Goal: Task Accomplishment & Management: Manage account settings

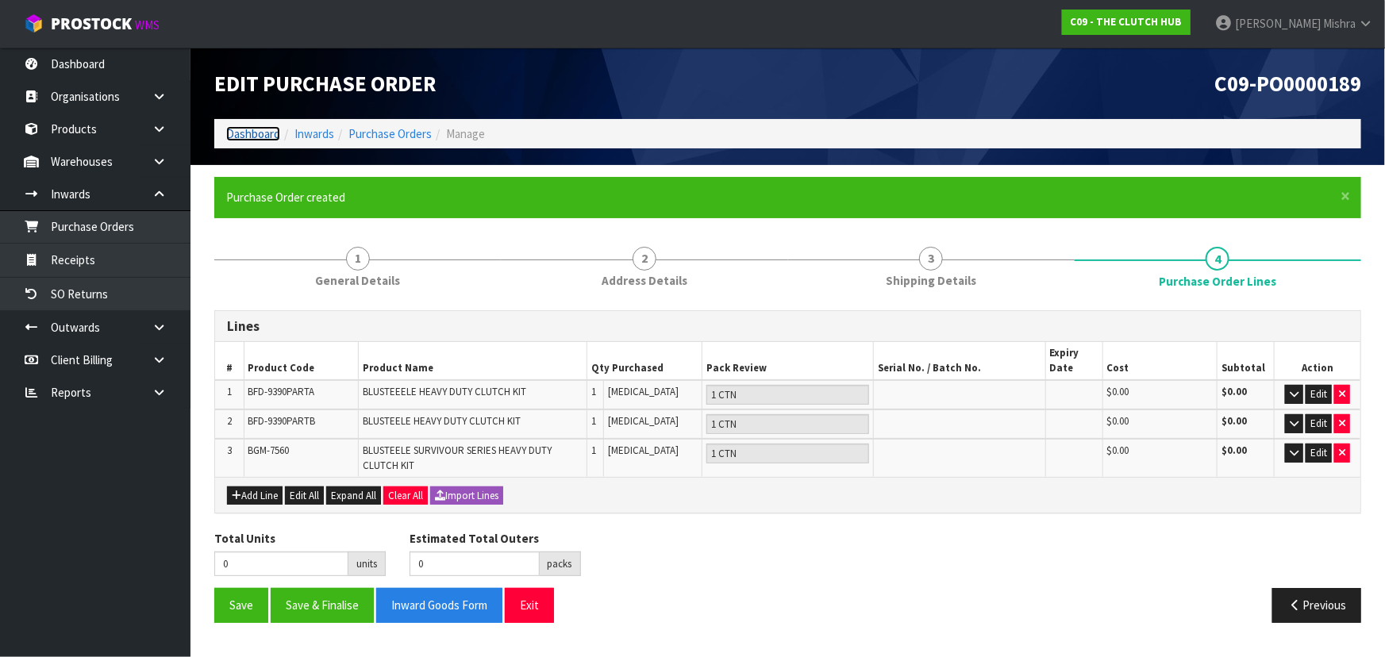
click at [241, 141] on link "Dashboard" at bounding box center [253, 133] width 54 height 15
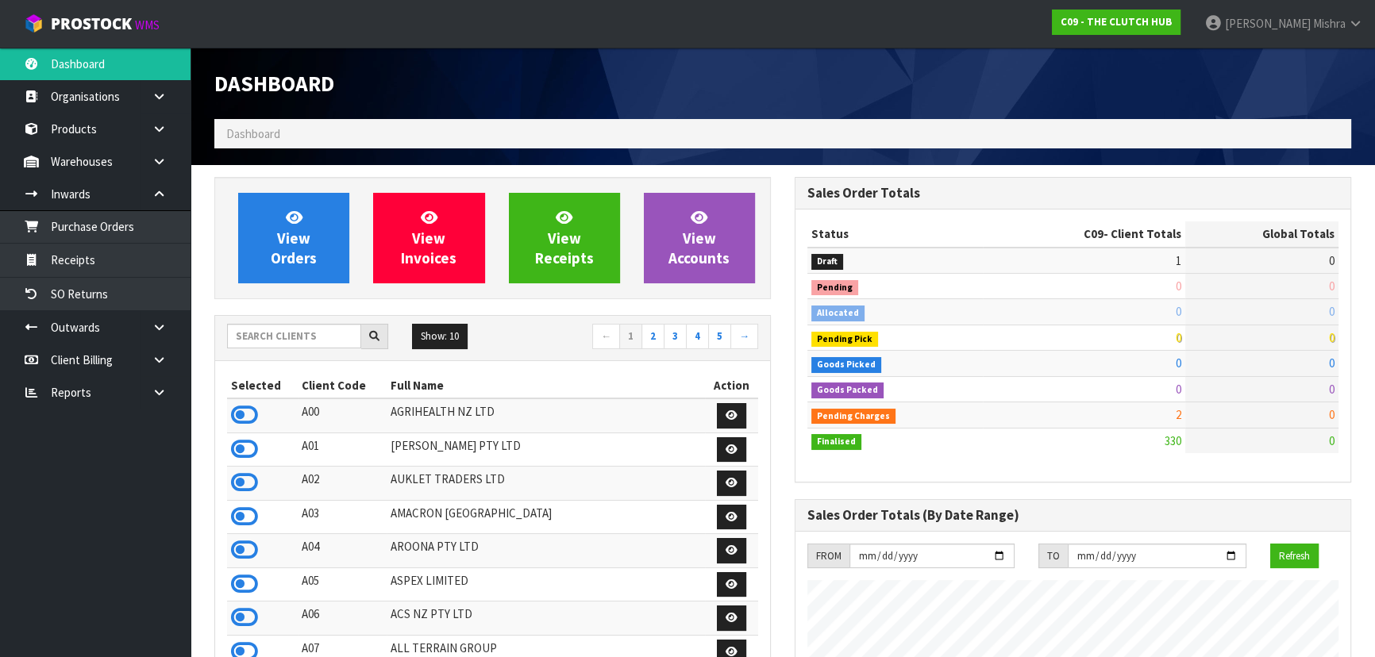
scroll to position [1285, 579]
click at [235, 556] on icon at bounding box center [244, 550] width 27 height 24
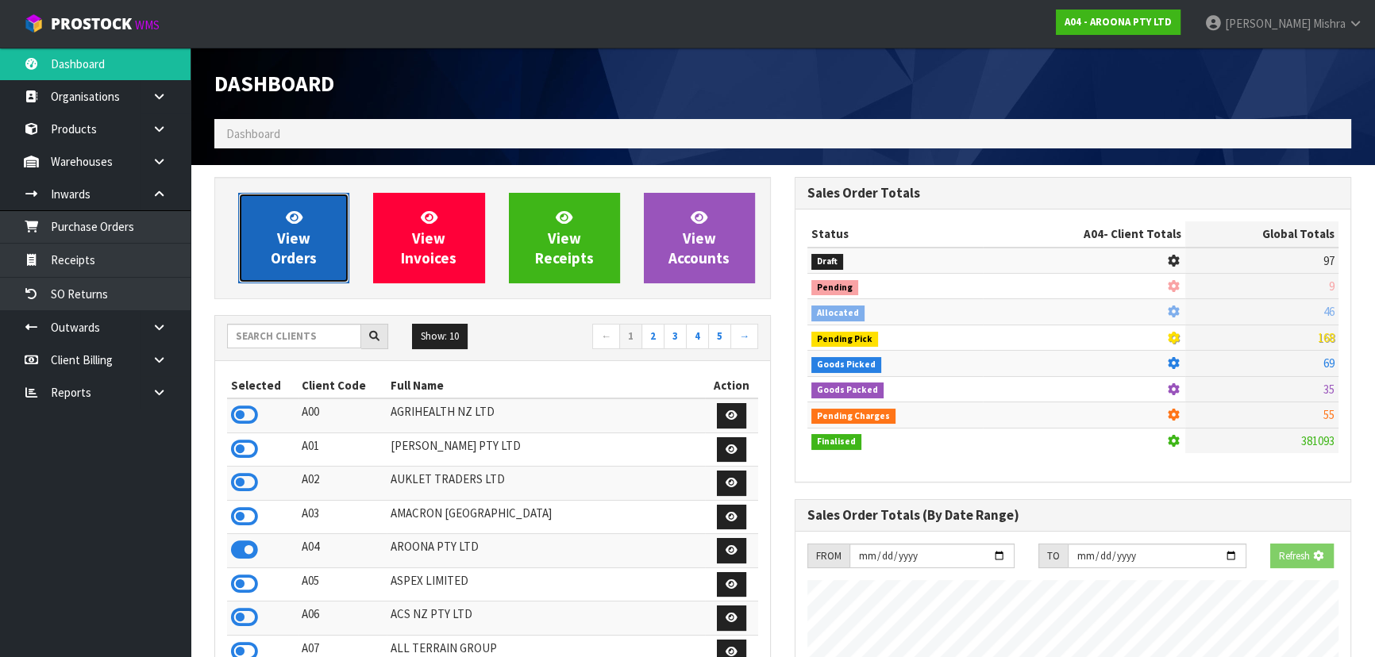
scroll to position [792839, 793228]
click at [289, 245] on span "View Orders" at bounding box center [294, 238] width 46 height 60
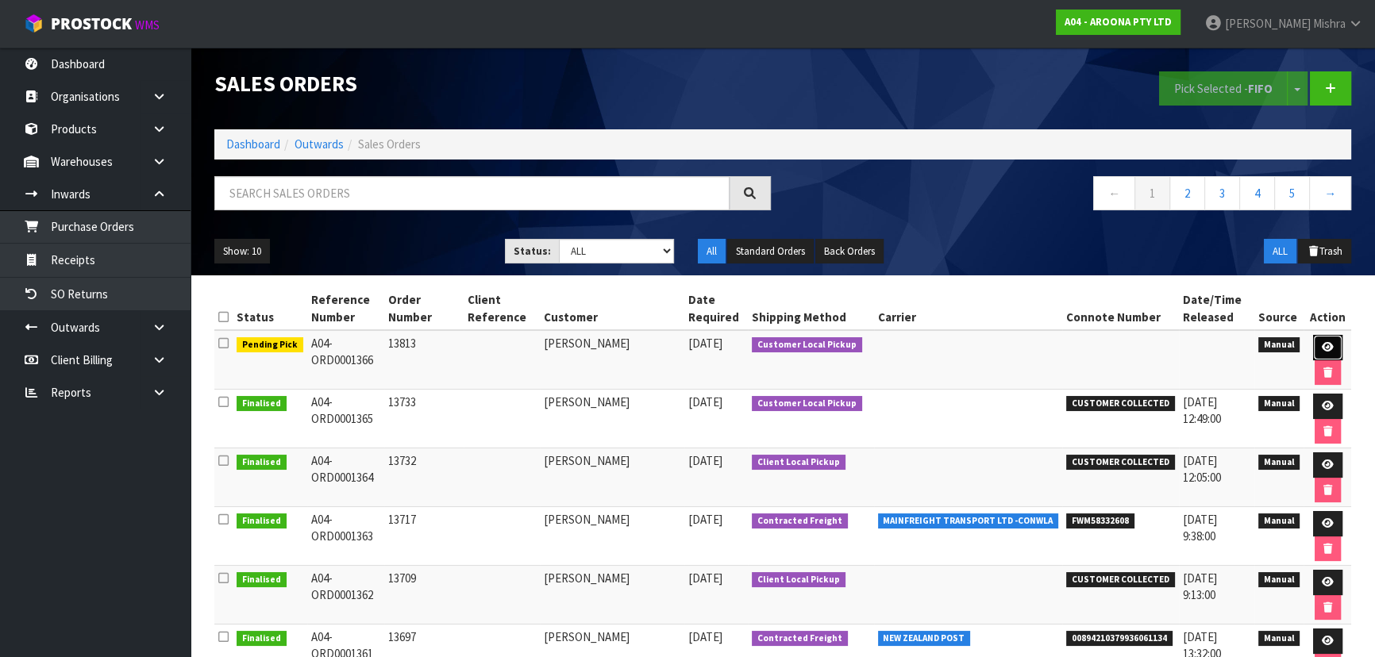
click at [1325, 346] on icon at bounding box center [1328, 347] width 12 height 10
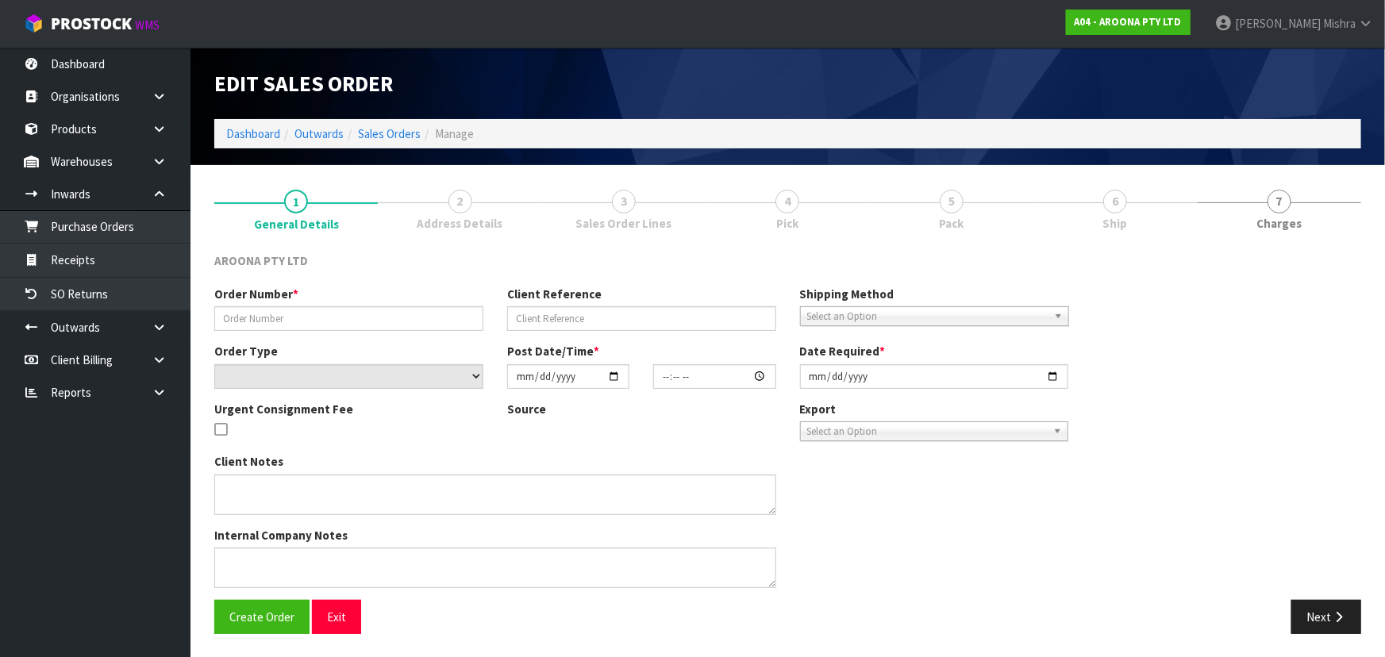
type input "13813"
select select "number:0"
type input "[DATE]"
type input "12:01:00.000"
type input "[DATE]"
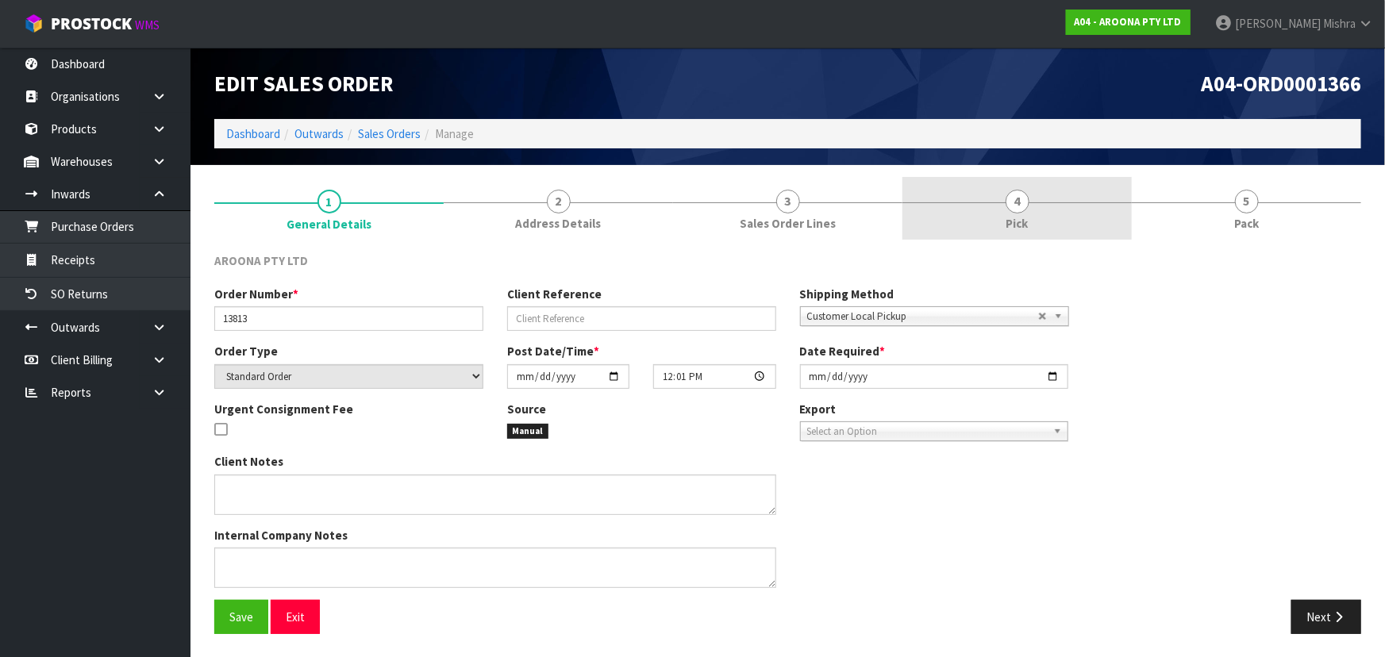
click at [1045, 217] on link "4 Pick" at bounding box center [1017, 208] width 229 height 63
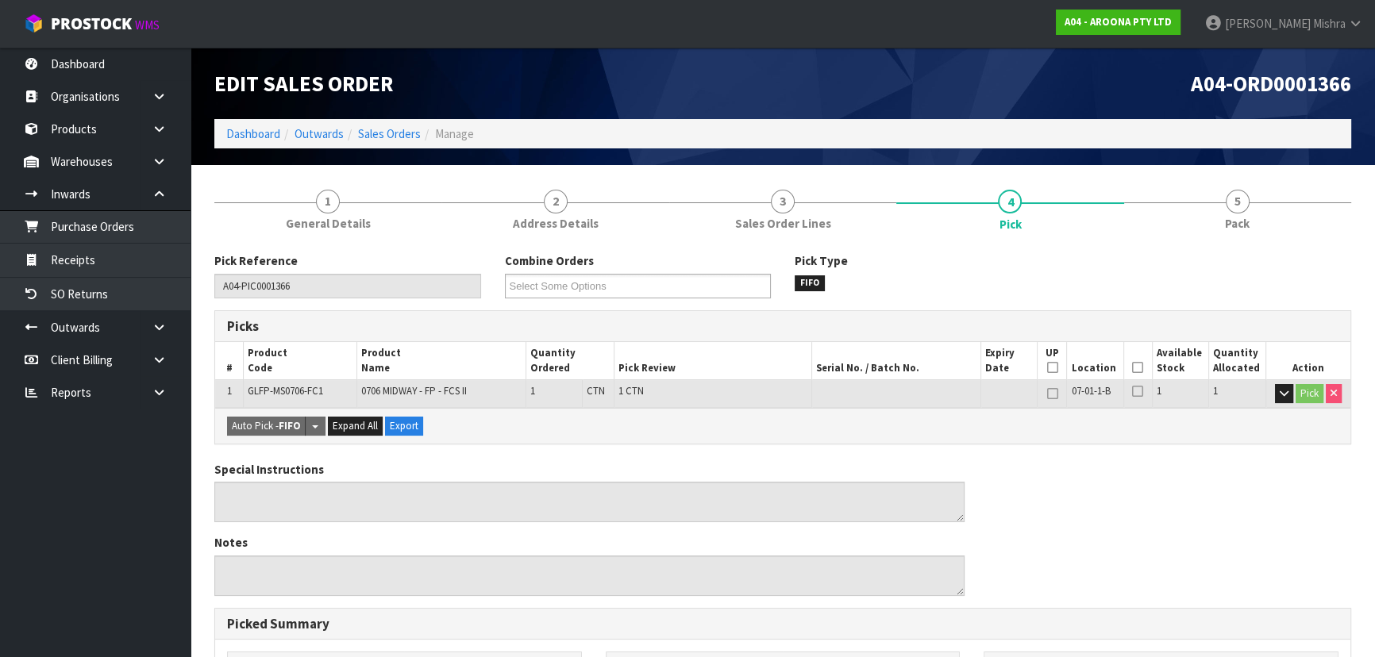
click at [1141, 368] on icon at bounding box center [1137, 368] width 11 height 1
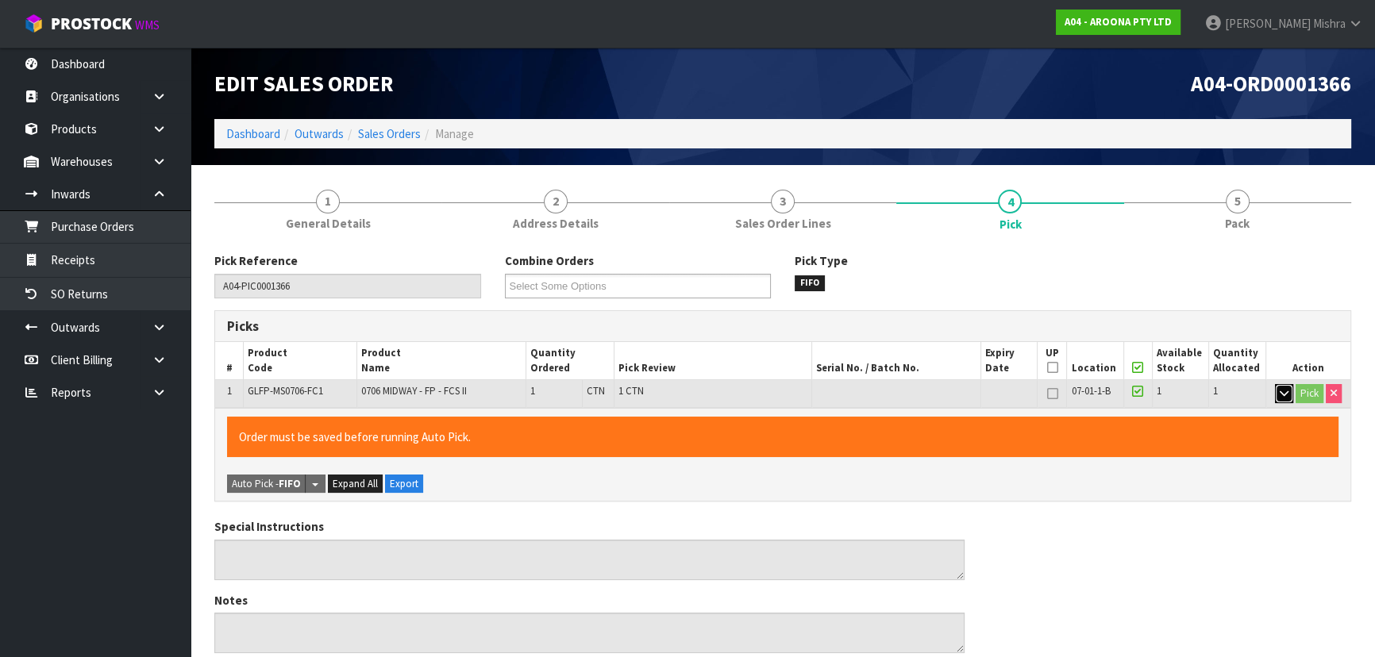
click at [1281, 392] on icon "button" at bounding box center [1284, 393] width 9 height 10
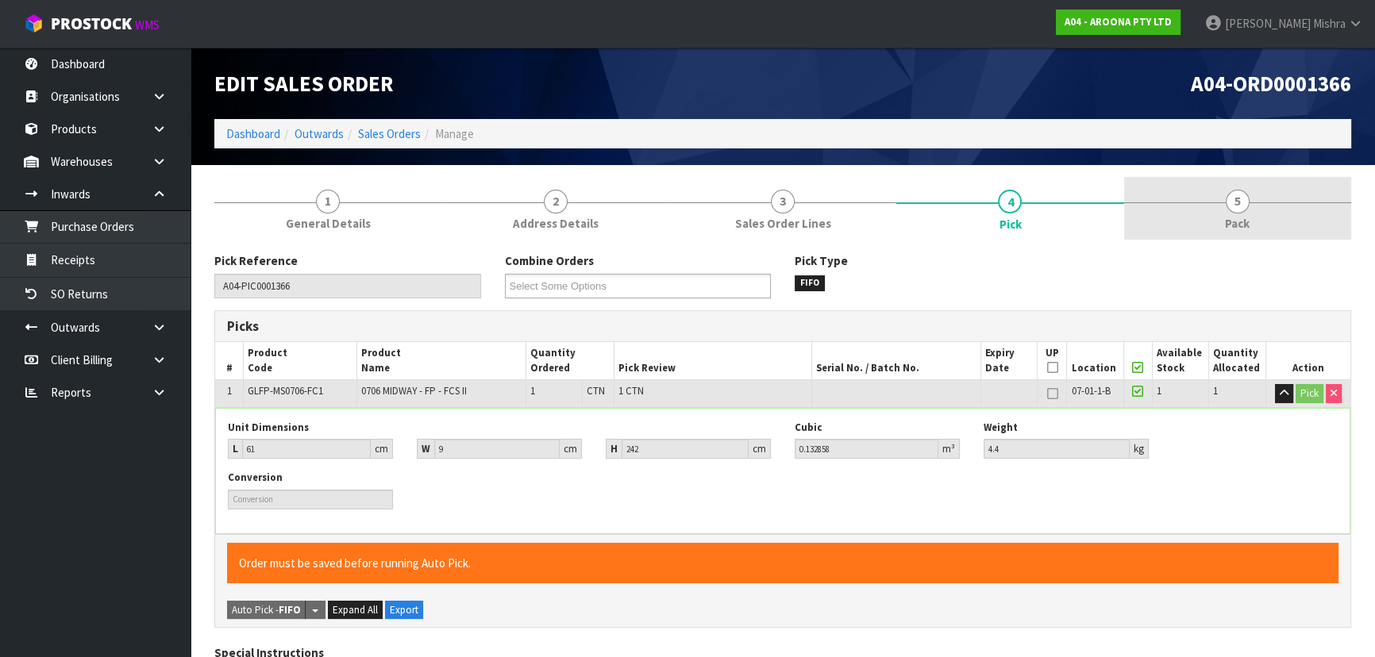
click at [1268, 219] on link "5 Pack" at bounding box center [1237, 208] width 227 height 63
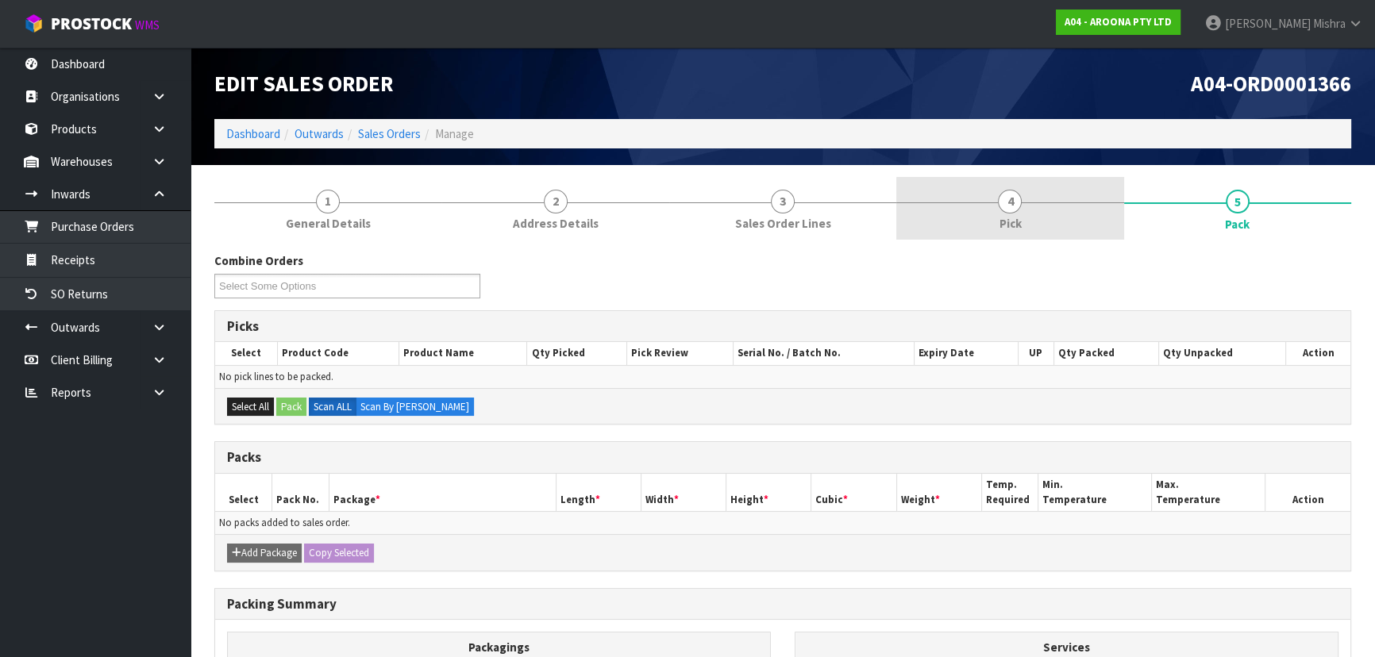
click at [1024, 213] on link "4 Pick" at bounding box center [1009, 208] width 227 height 63
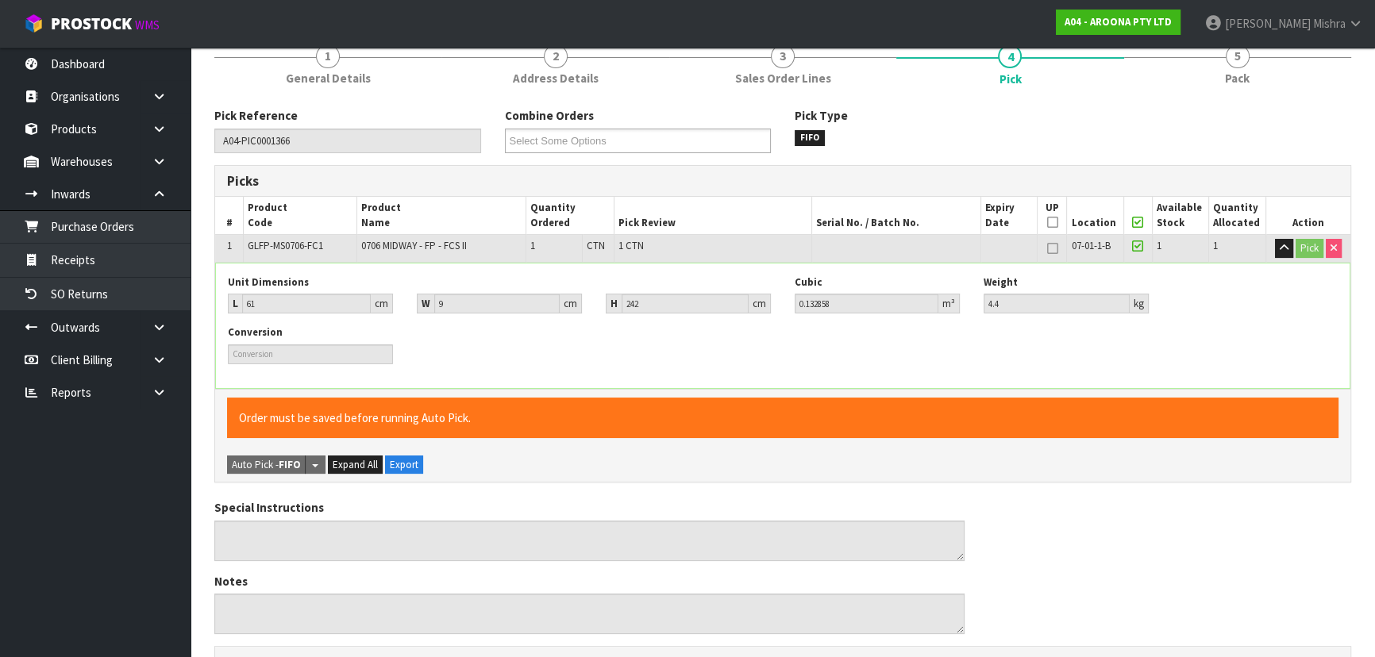
scroll to position [144, 0]
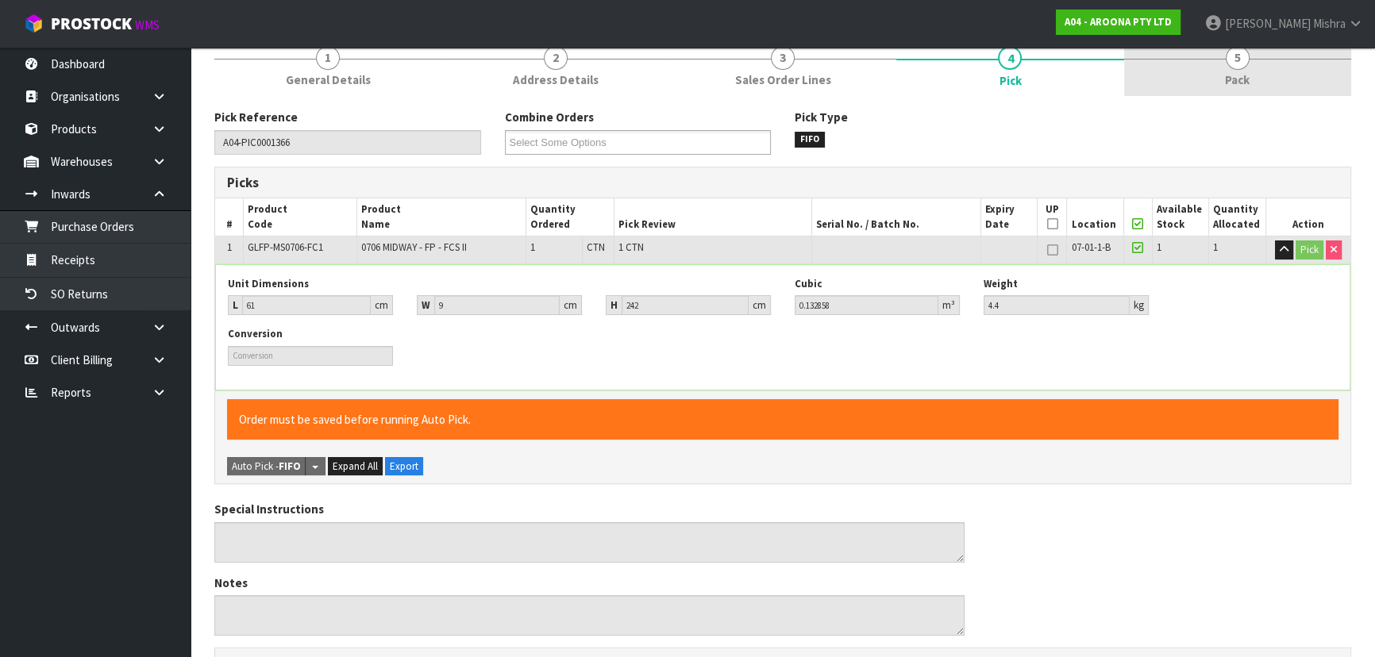
click at [1262, 68] on link "5 Pack" at bounding box center [1237, 64] width 227 height 63
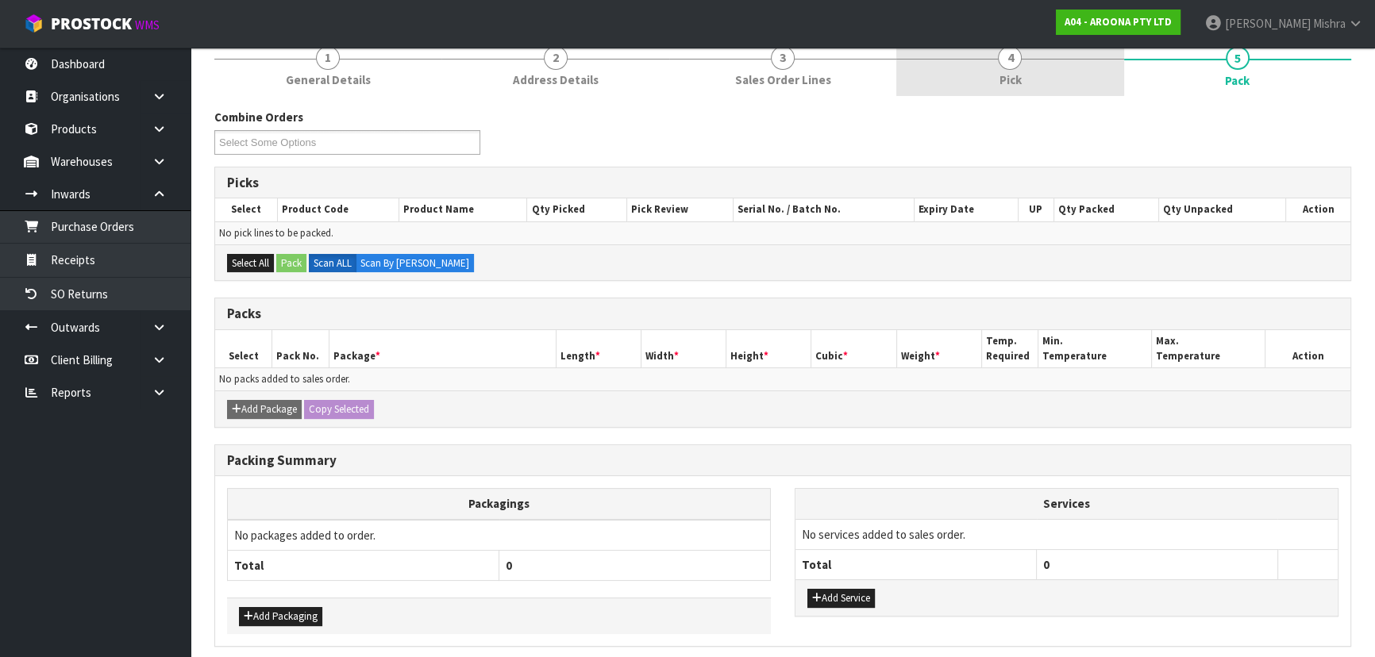
click at [1026, 73] on link "4 Pick" at bounding box center [1009, 64] width 227 height 63
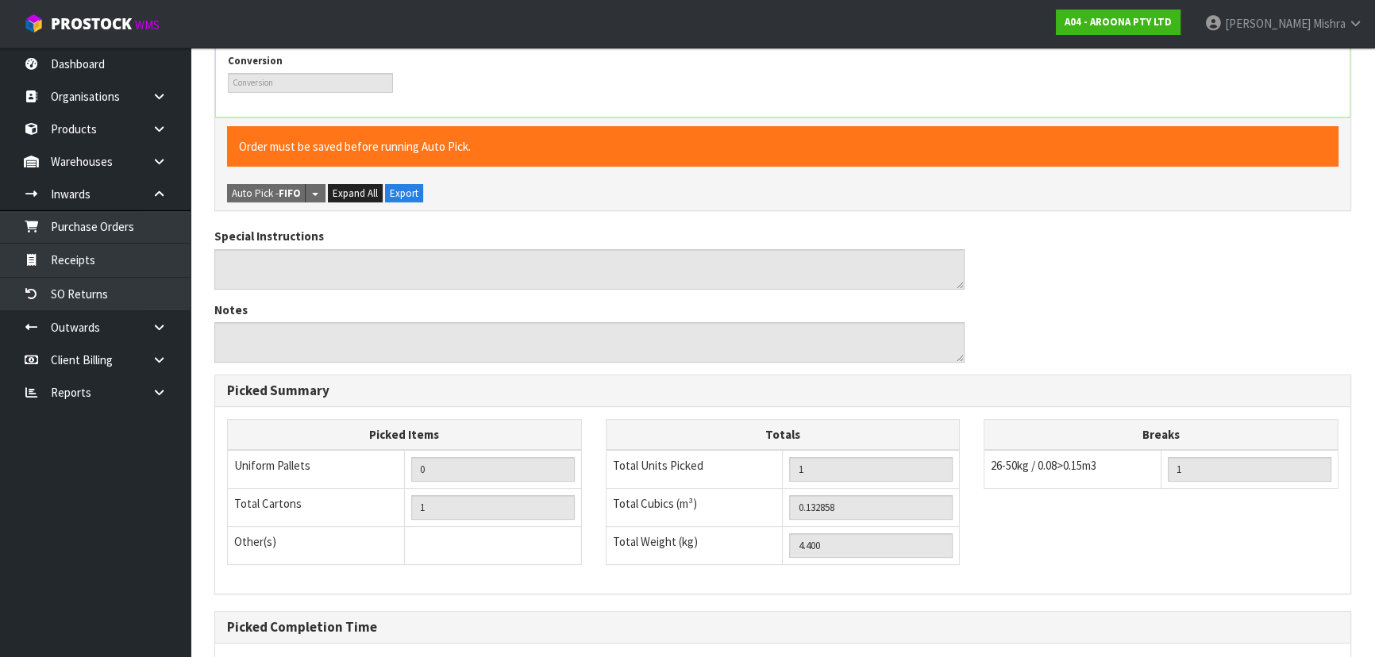
scroll to position [569, 0]
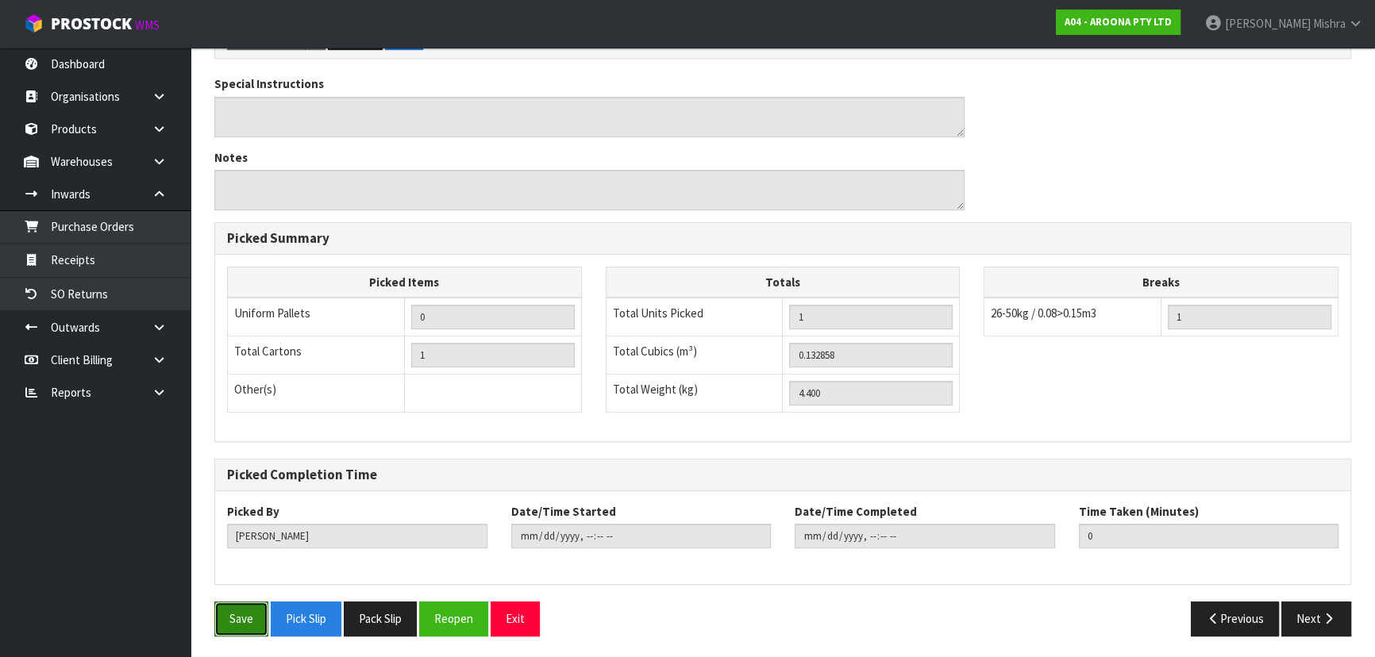
click at [248, 621] on button "Save" at bounding box center [241, 619] width 54 height 34
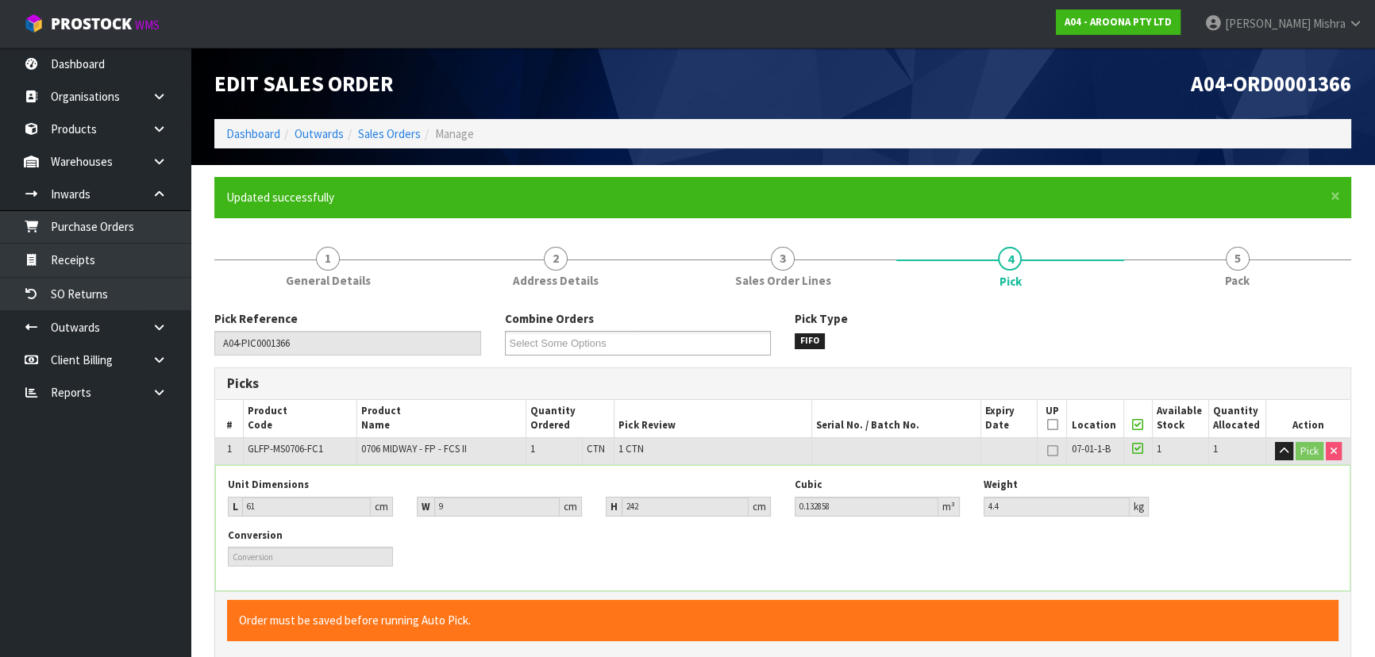
type input "[PERSON_NAME]"
type input "[DATE]T12:35:29"
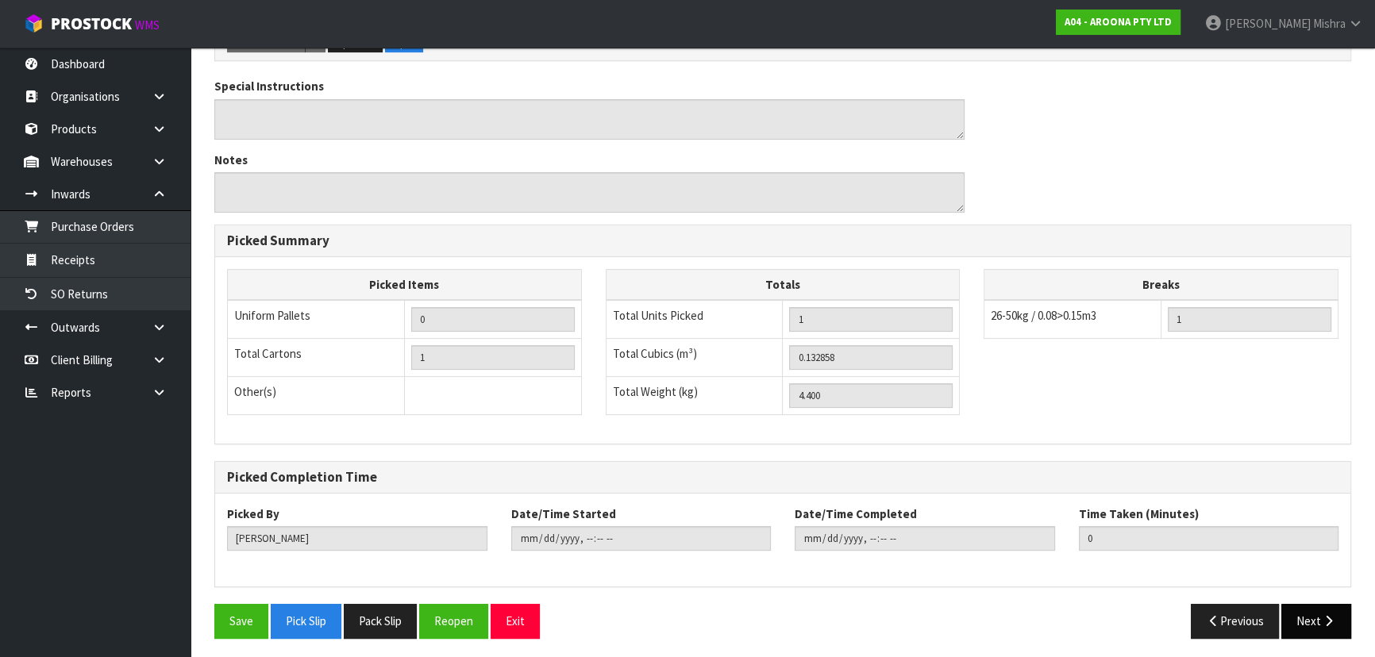
scroll to position [443, 0]
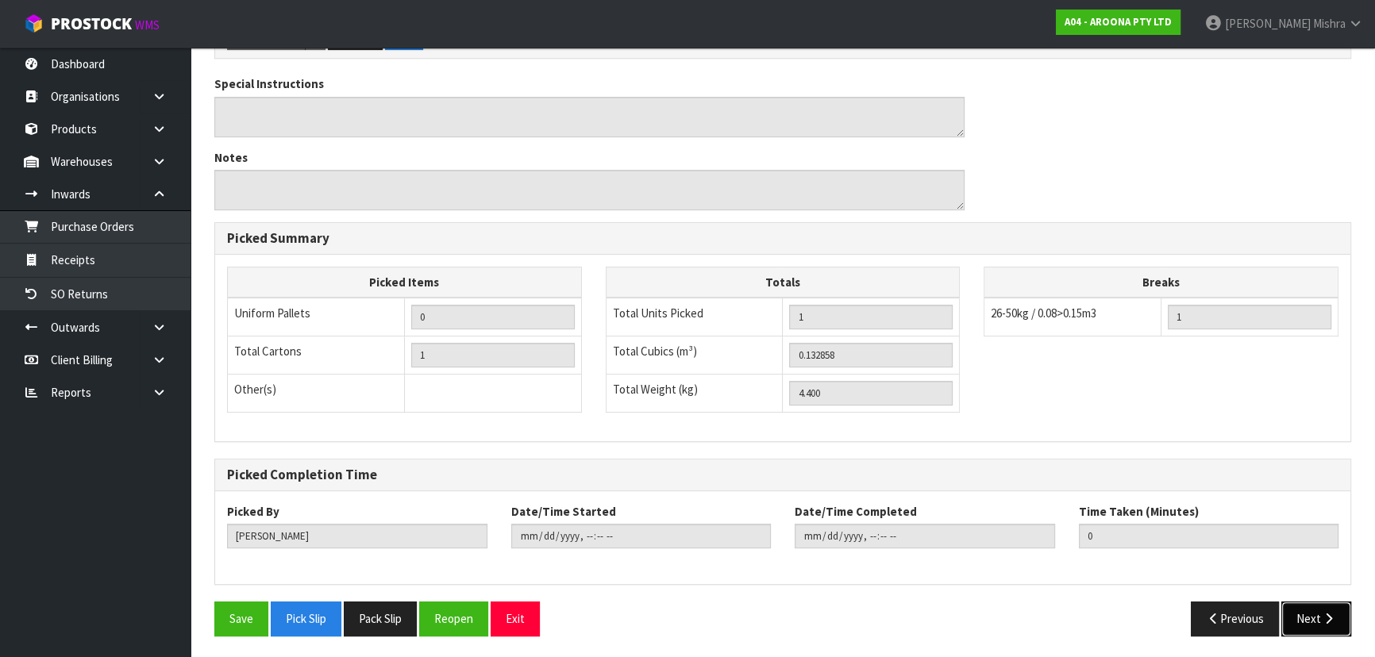
click at [1307, 616] on button "Next" at bounding box center [1316, 619] width 70 height 34
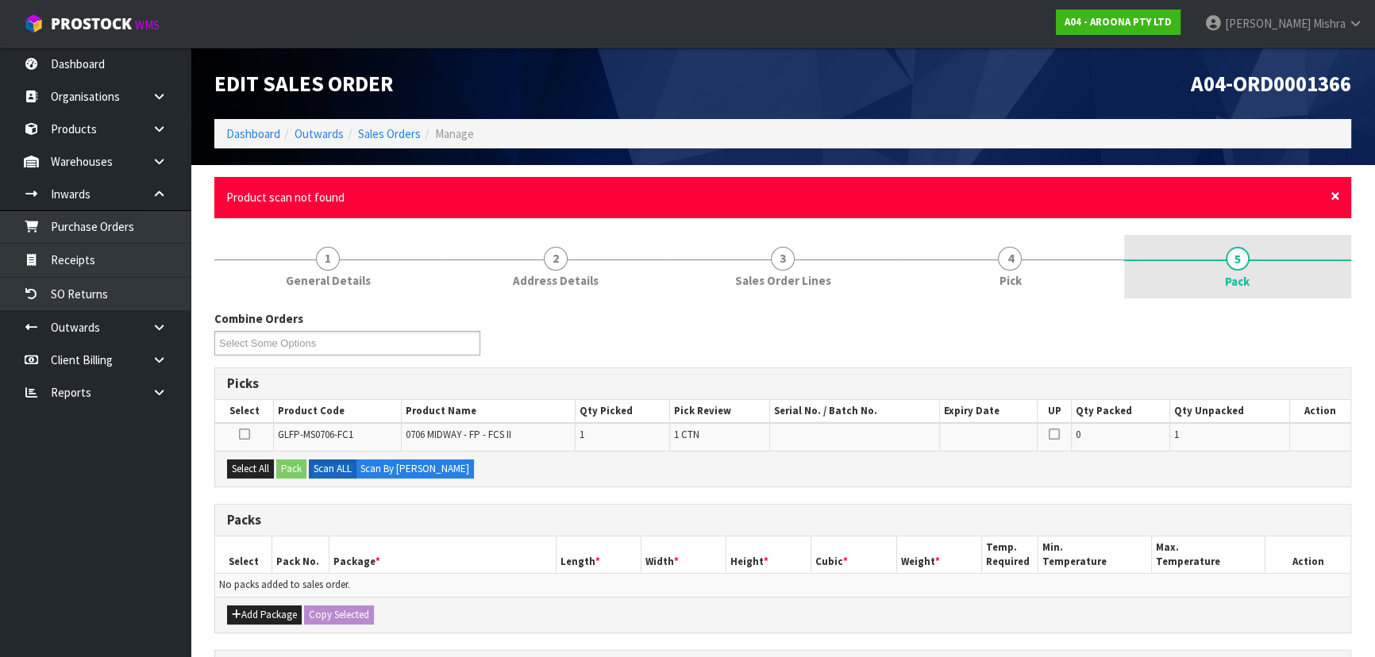
click at [1334, 196] on span "×" at bounding box center [1335, 196] width 10 height 22
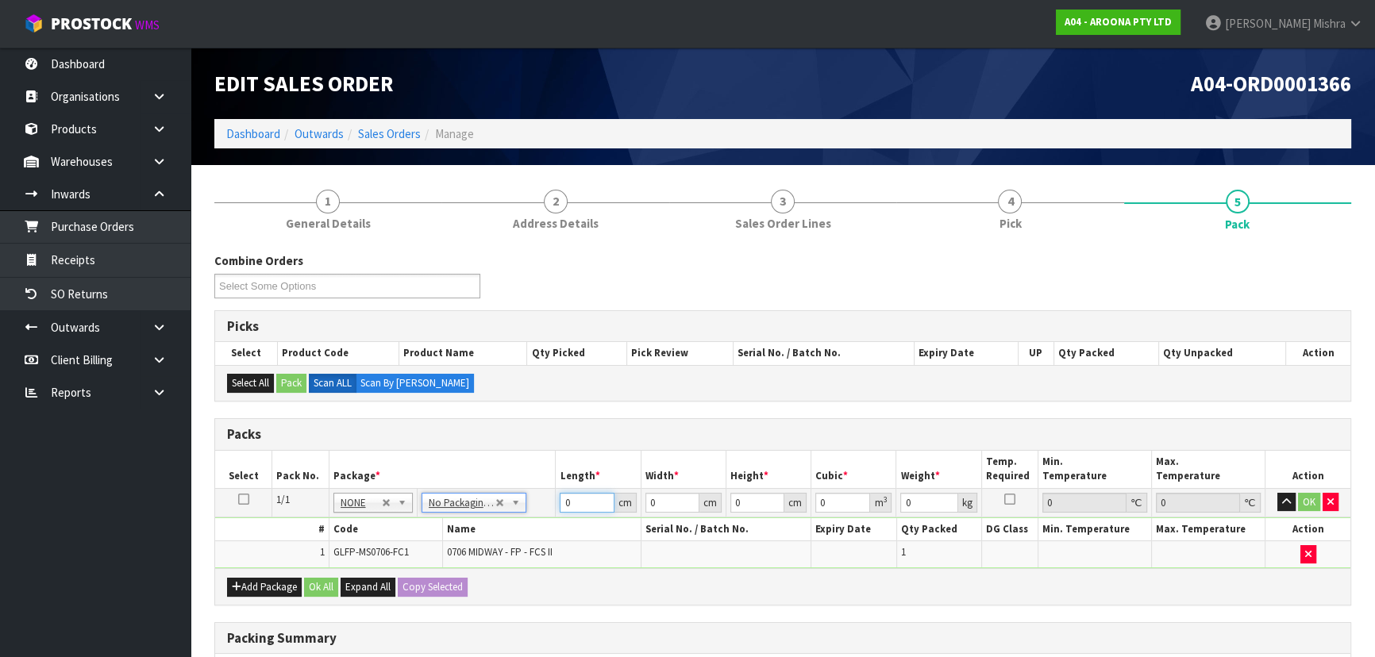
drag, startPoint x: 589, startPoint y: 501, endPoint x: 536, endPoint y: 507, distance: 53.6
click at [536, 507] on tr "1/1 NONE 007-001 007-002 007-004 007-009 007-013 007-014 007-015 007-017 007-01…" at bounding box center [782, 502] width 1135 height 29
type input "242"
type input "62"
type input "1"
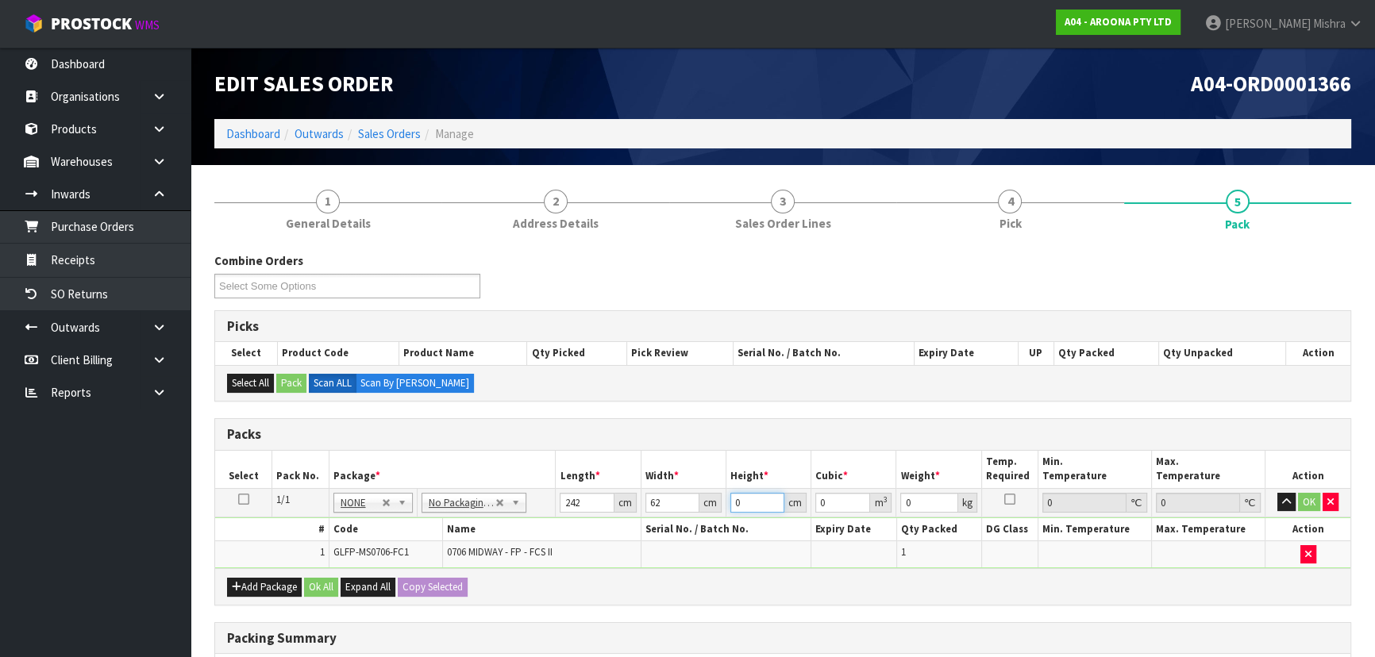
type input "0.015004"
type input "10"
type input "0.15004"
type input "10"
drag, startPoint x: 923, startPoint y: 496, endPoint x: 903, endPoint y: 501, distance: 21.2
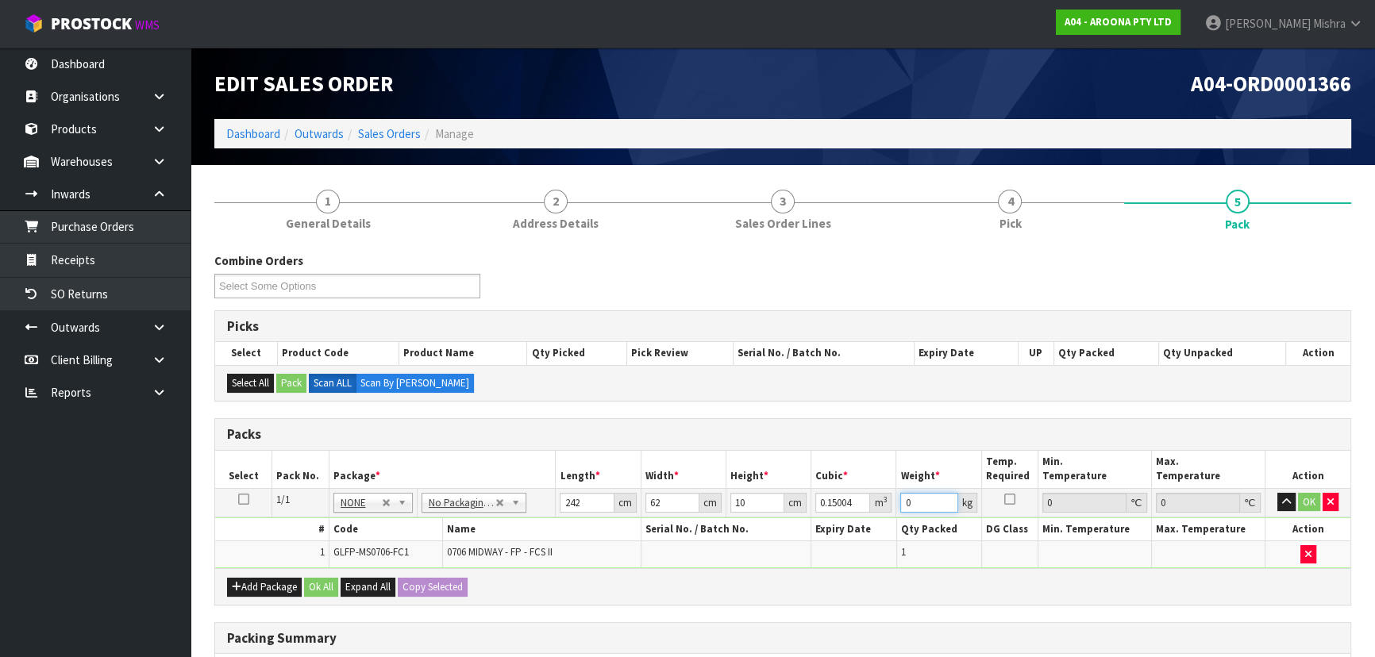
click at [903, 501] on input "0" at bounding box center [928, 503] width 57 height 20
type input "9"
click at [325, 585] on button "Ok All" at bounding box center [321, 587] width 34 height 19
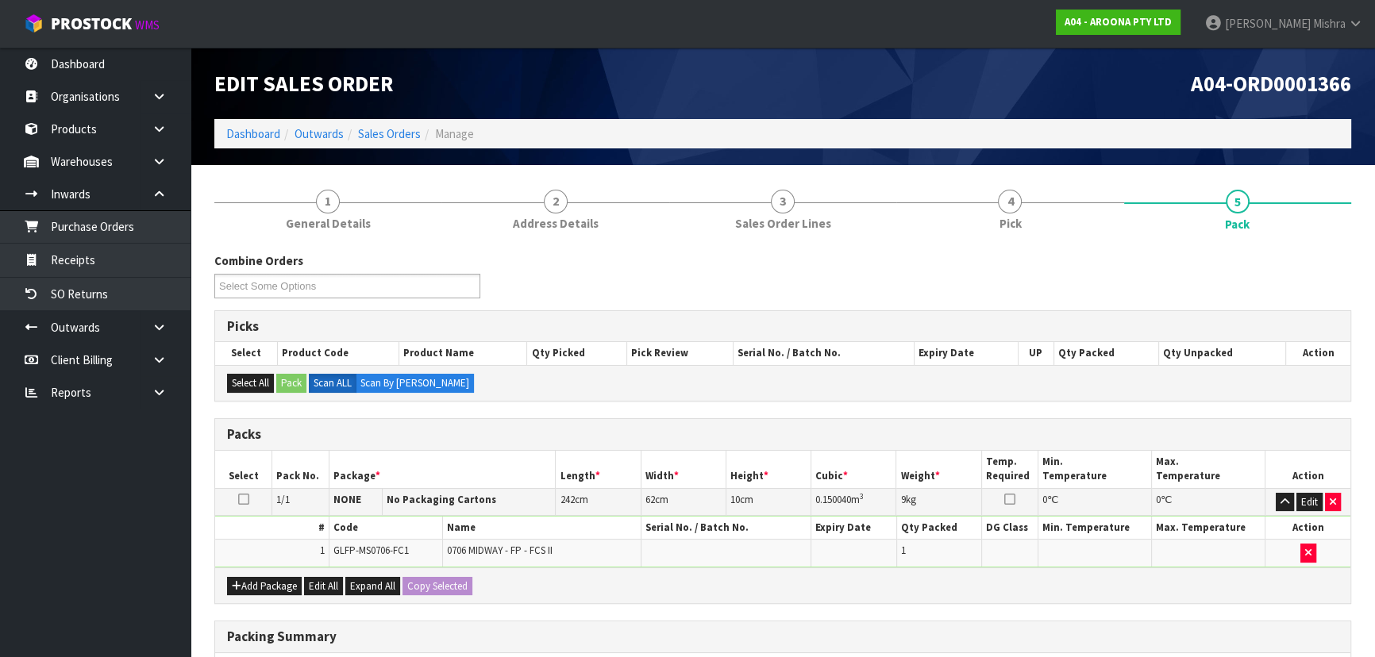
scroll to position [244, 0]
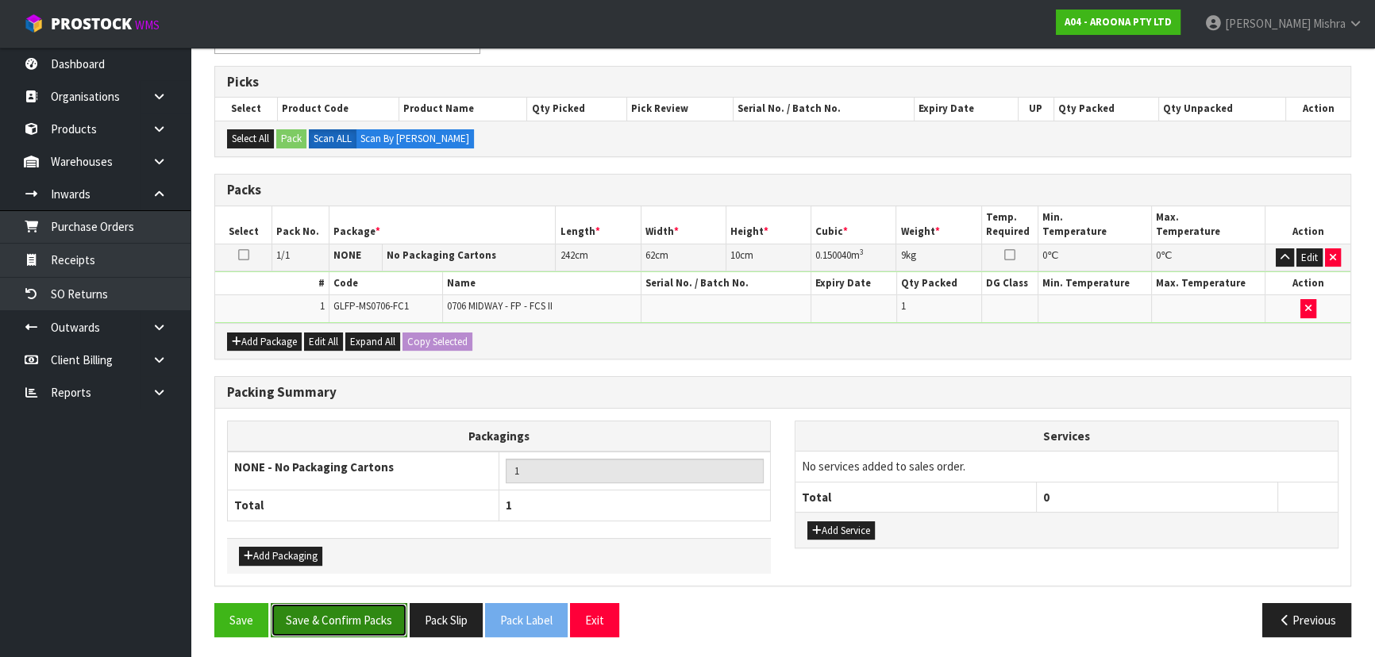
click at [325, 622] on button "Save & Confirm Packs" at bounding box center [339, 620] width 137 height 34
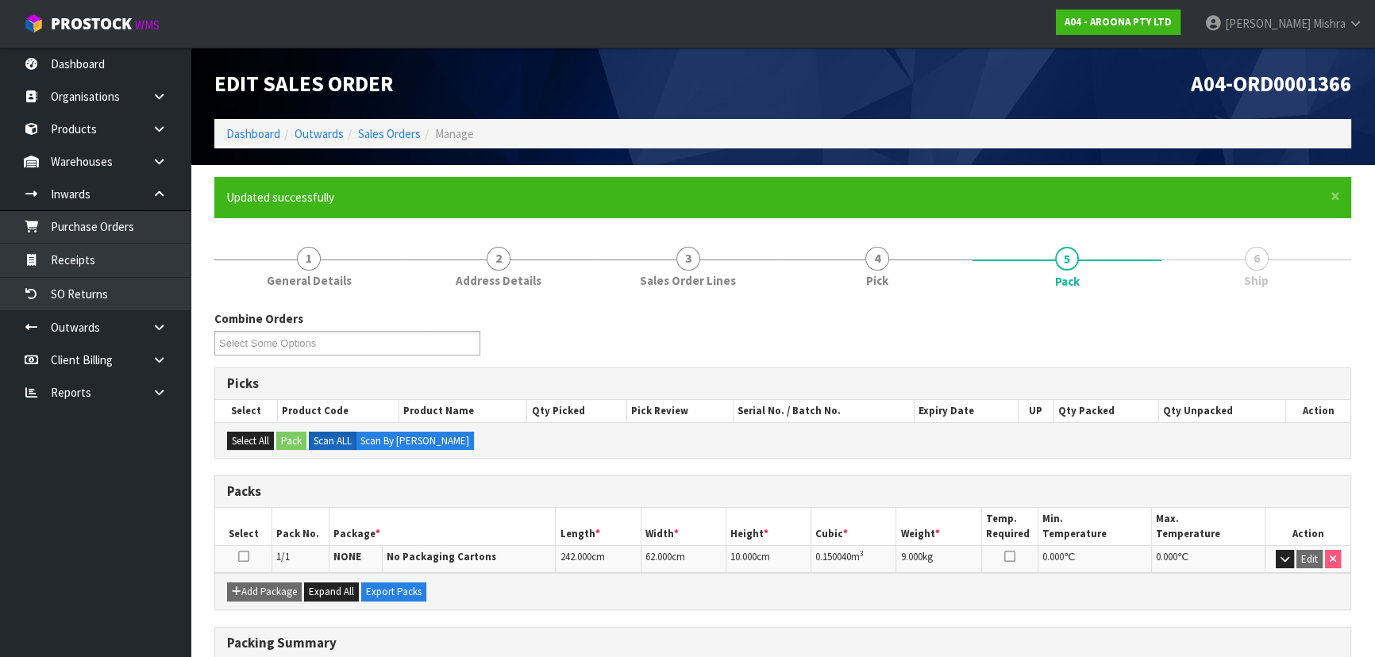
scroll to position [215, 0]
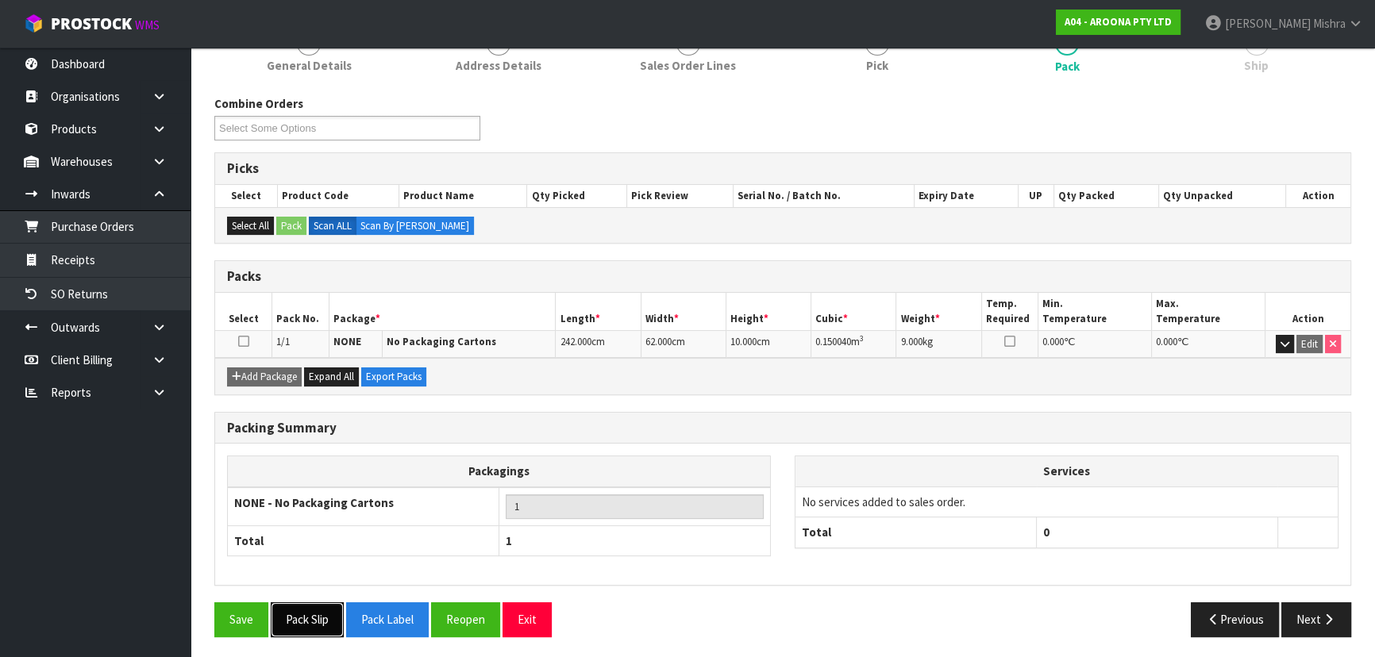
click at [325, 613] on button "Pack Slip" at bounding box center [307, 620] width 73 height 34
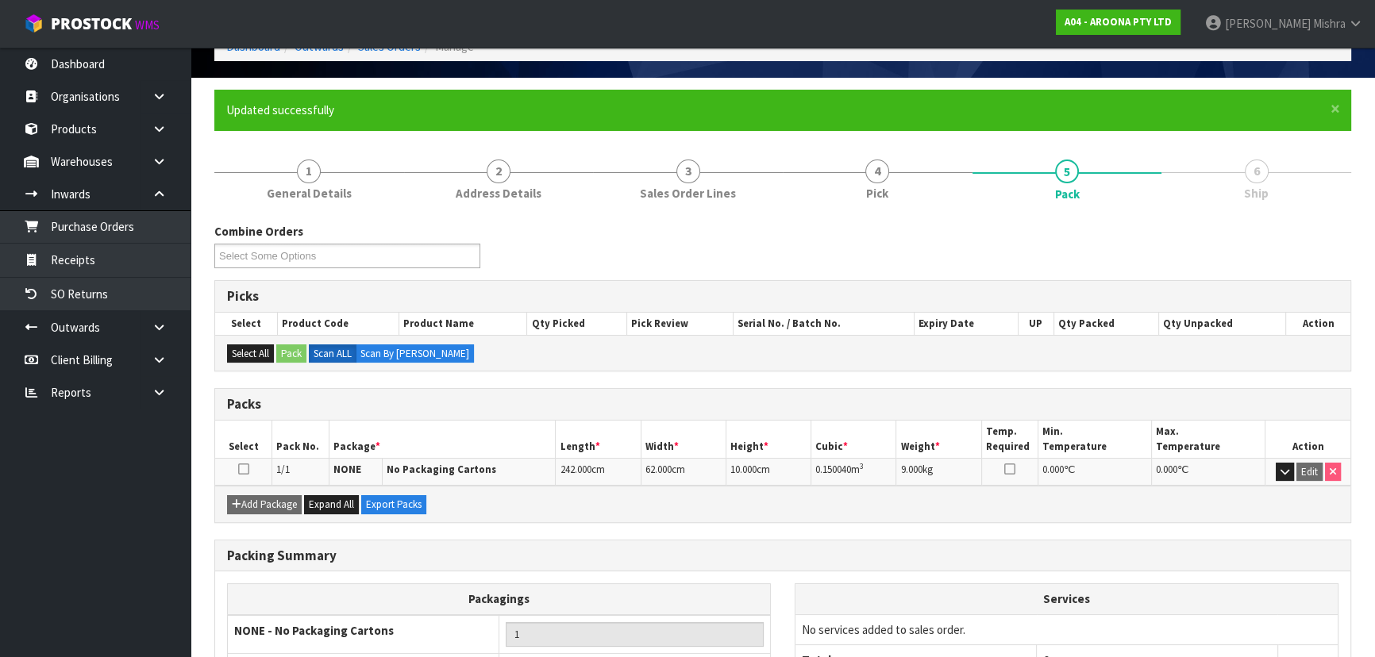
scroll to position [0, 0]
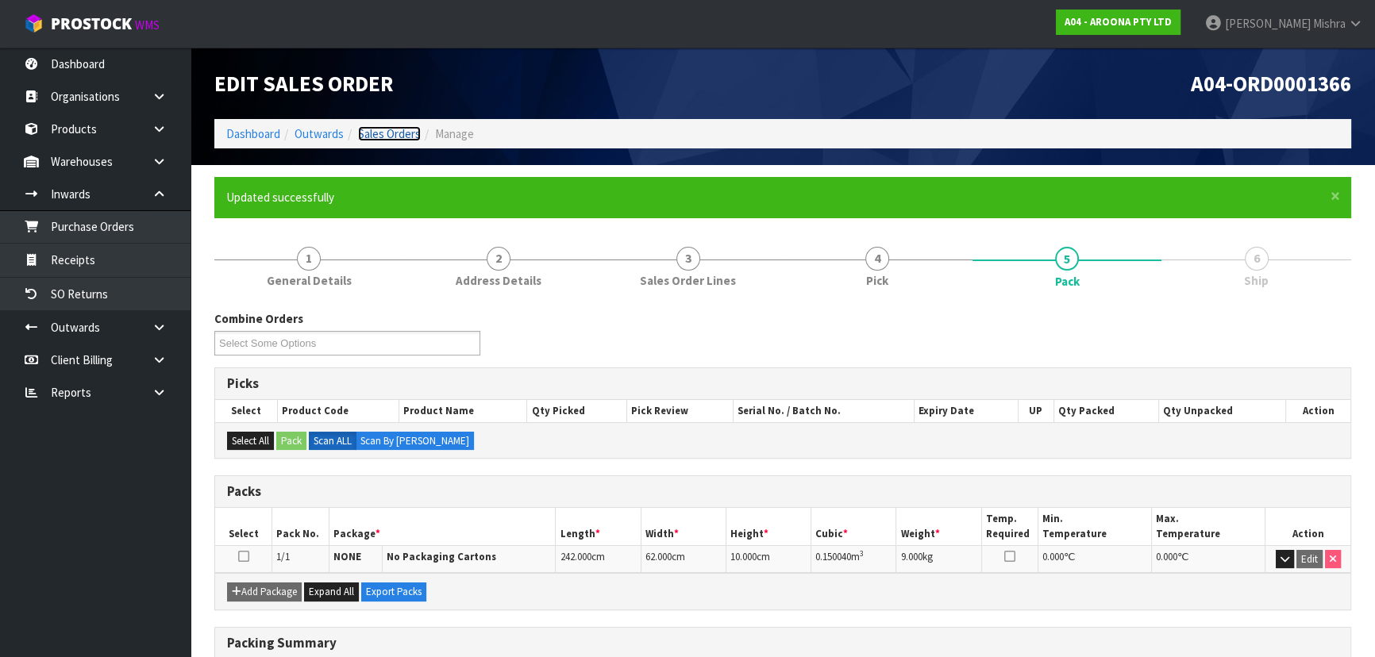
click at [400, 132] on link "Sales Orders" at bounding box center [389, 133] width 63 height 15
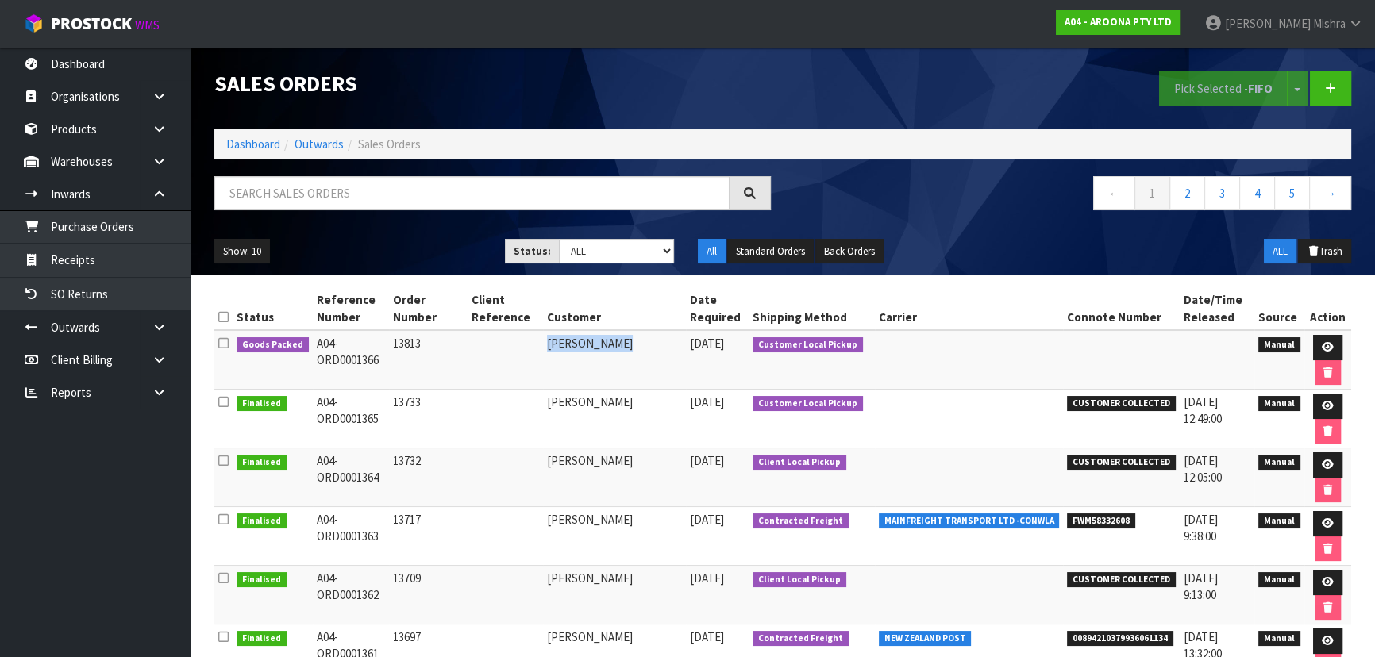
drag, startPoint x: 571, startPoint y: 341, endPoint x: 657, endPoint y: 351, distance: 87.1
click at [657, 351] on td "[PERSON_NAME]" at bounding box center [614, 360] width 142 height 60
click at [603, 345] on td "[PERSON_NAME]" at bounding box center [614, 360] width 142 height 60
click at [603, 343] on td "[PERSON_NAME]" at bounding box center [614, 360] width 142 height 60
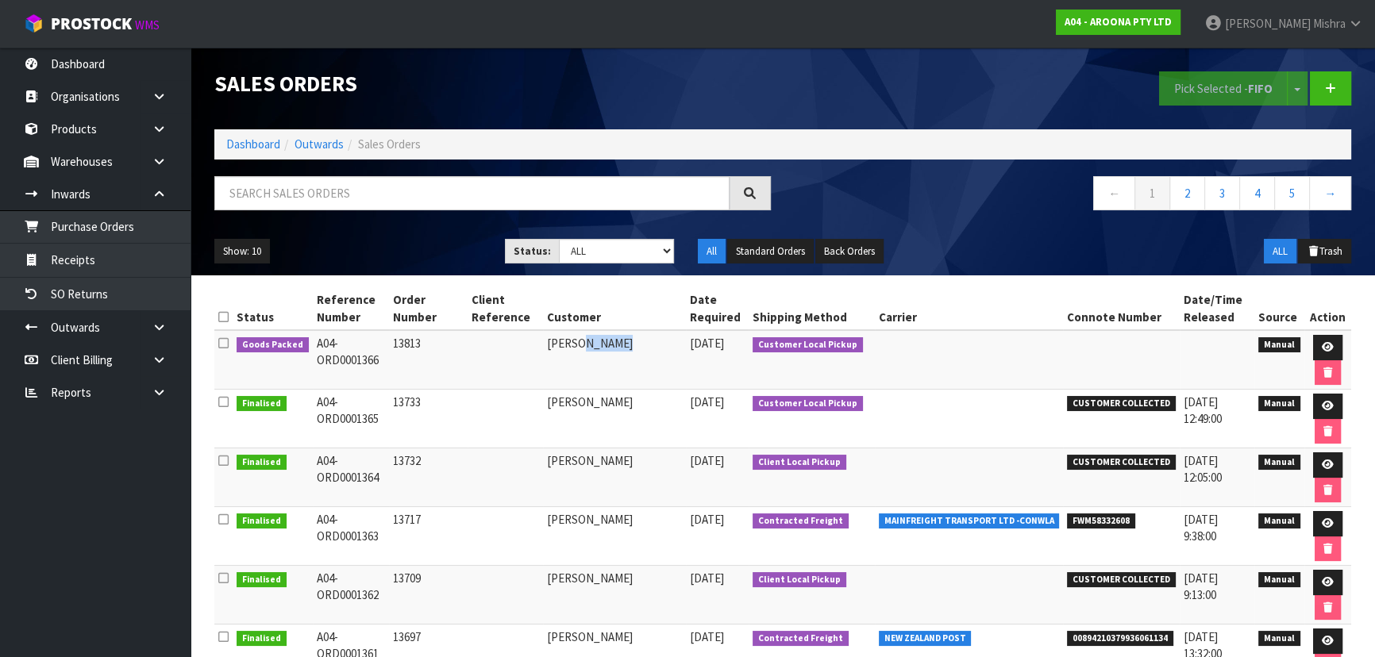
click at [603, 343] on td "[PERSON_NAME]" at bounding box center [614, 360] width 142 height 60
drag, startPoint x: 603, startPoint y: 343, endPoint x: 570, endPoint y: 345, distance: 32.6
click at [570, 345] on td "[PERSON_NAME]" at bounding box center [614, 360] width 142 height 60
click at [623, 343] on td "[PERSON_NAME]" at bounding box center [614, 360] width 142 height 60
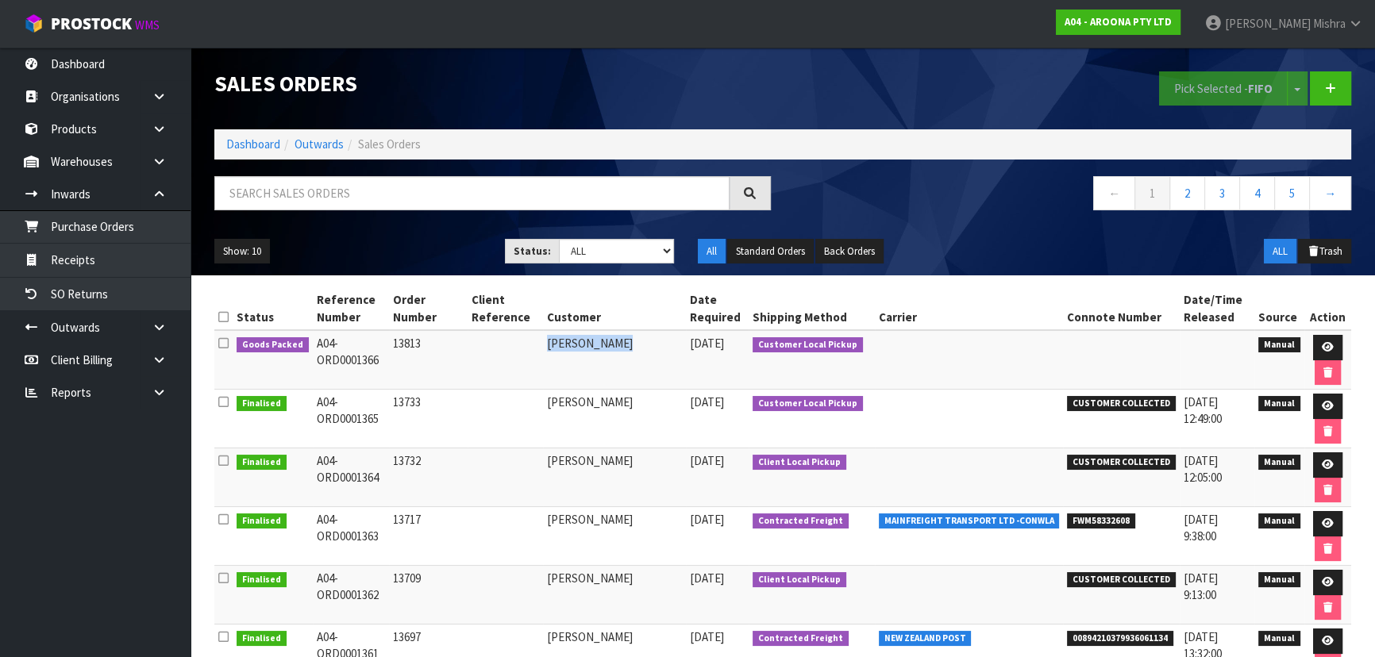
click at [623, 343] on td "[PERSON_NAME]" at bounding box center [614, 360] width 142 height 60
click at [1332, 346] on link at bounding box center [1327, 347] width 29 height 25
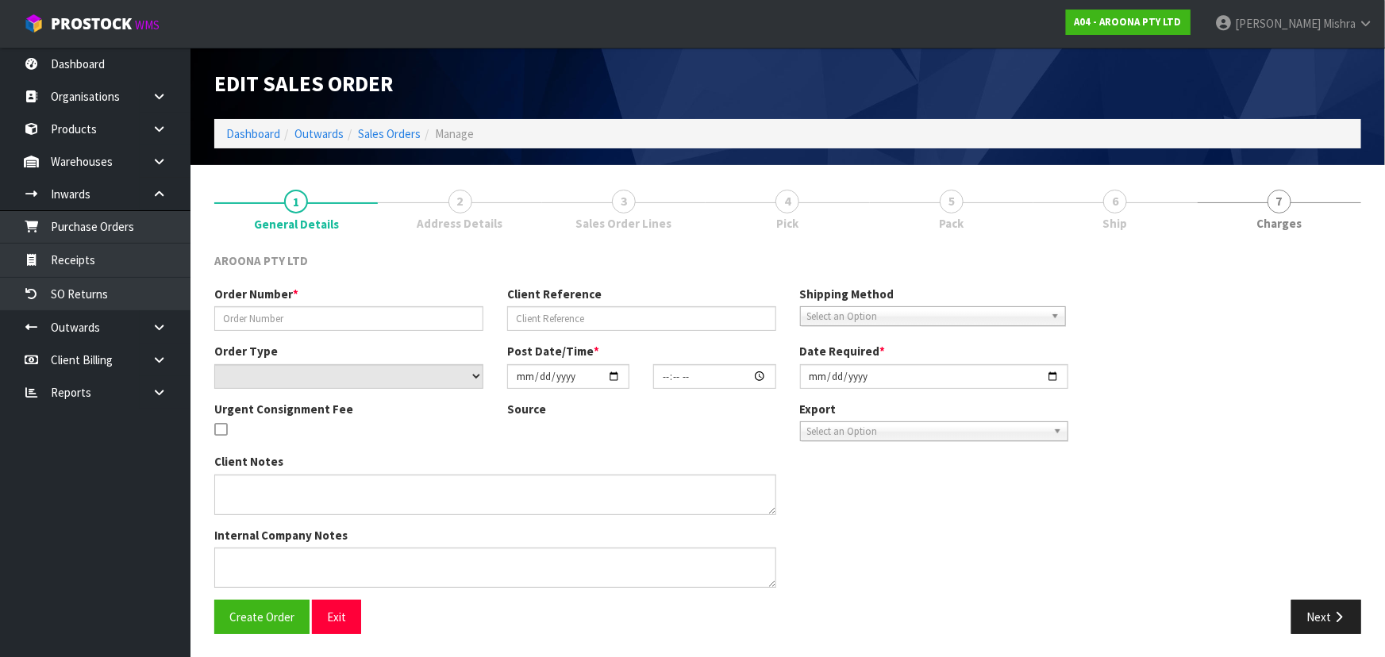
type input "13813"
select select "number:0"
type input "[DATE]"
type input "12:01:00.000"
type input "[DATE]"
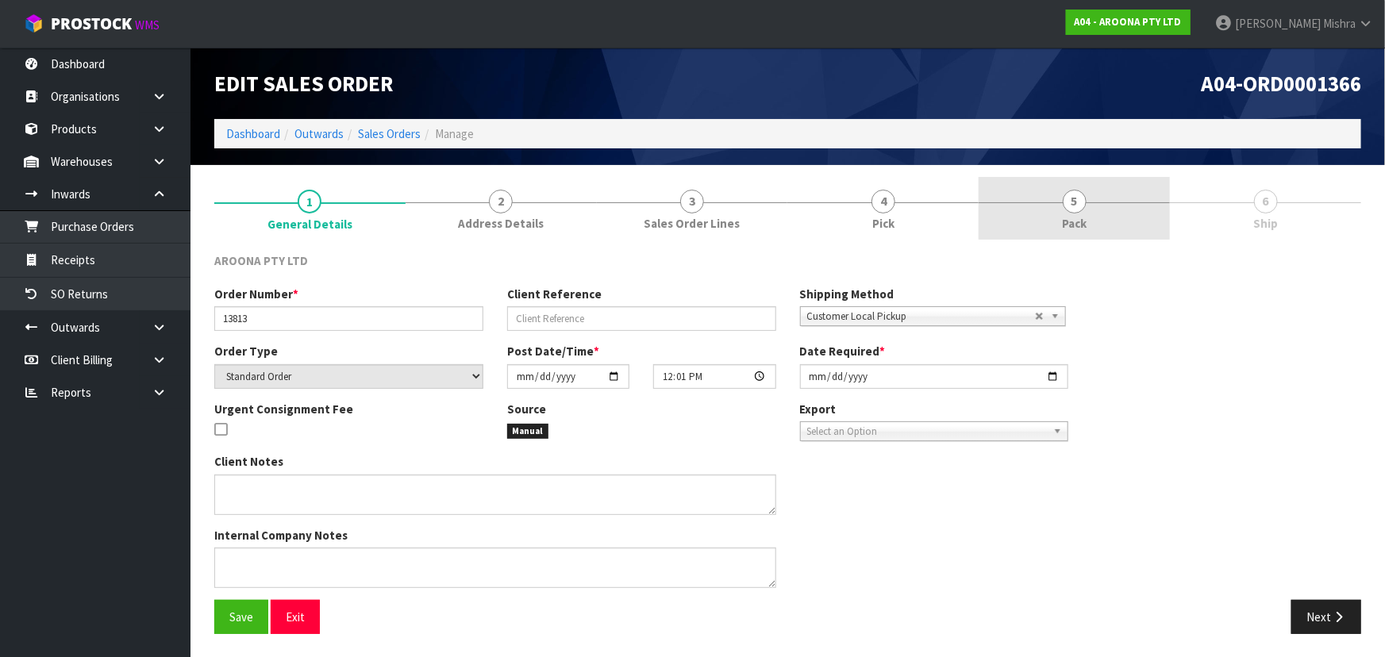
click at [1047, 224] on link "5 Pack" at bounding box center [1074, 208] width 191 height 63
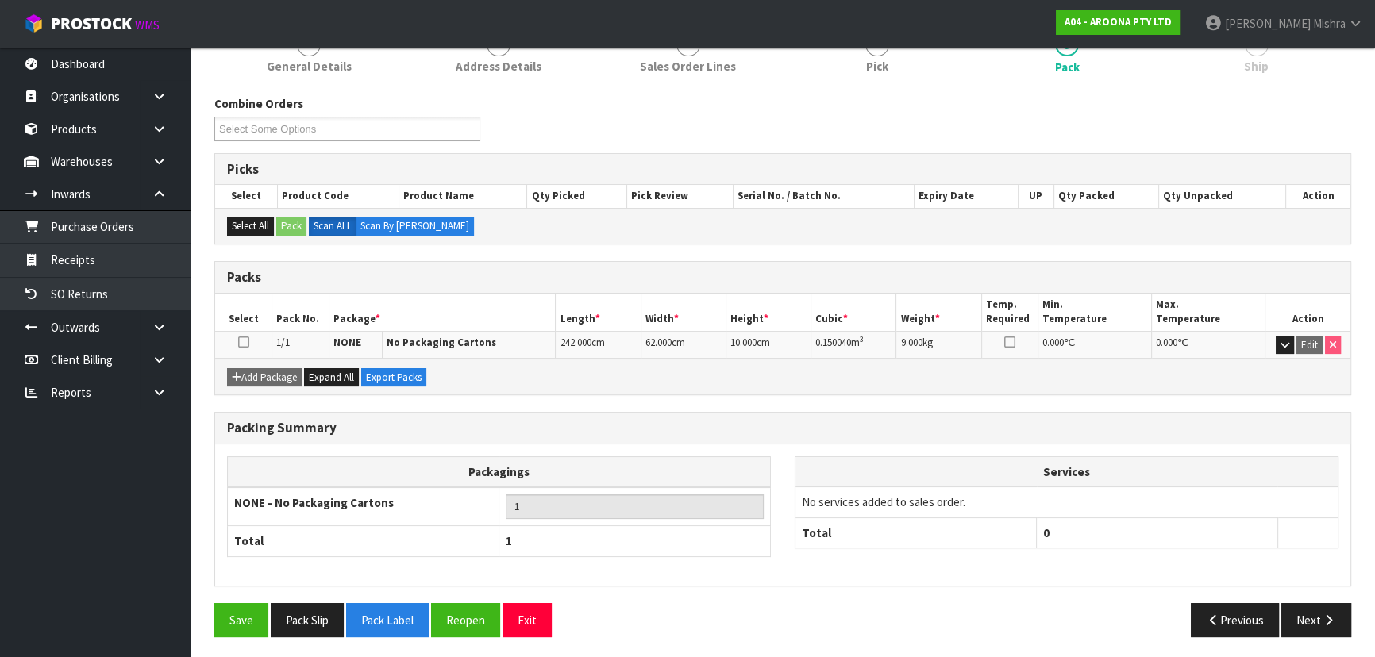
scroll to position [158, 0]
click at [1327, 614] on icon "button" at bounding box center [1328, 620] width 15 height 12
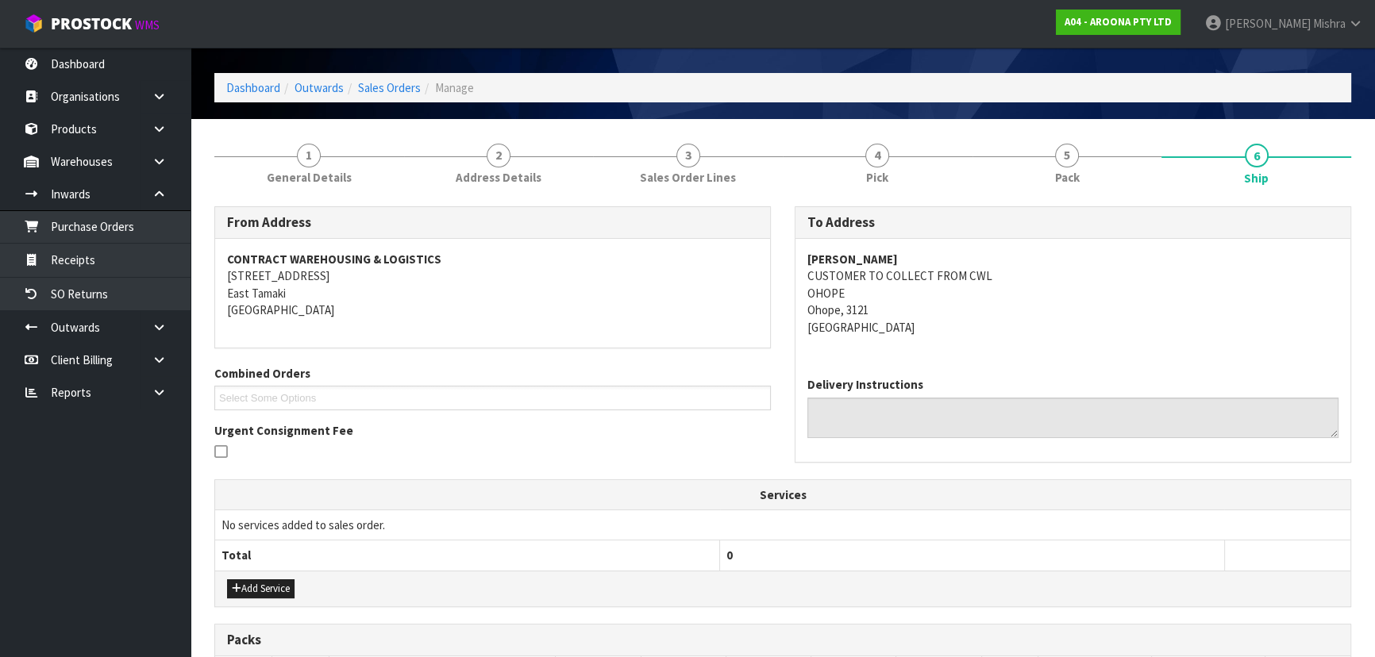
scroll to position [71, 0]
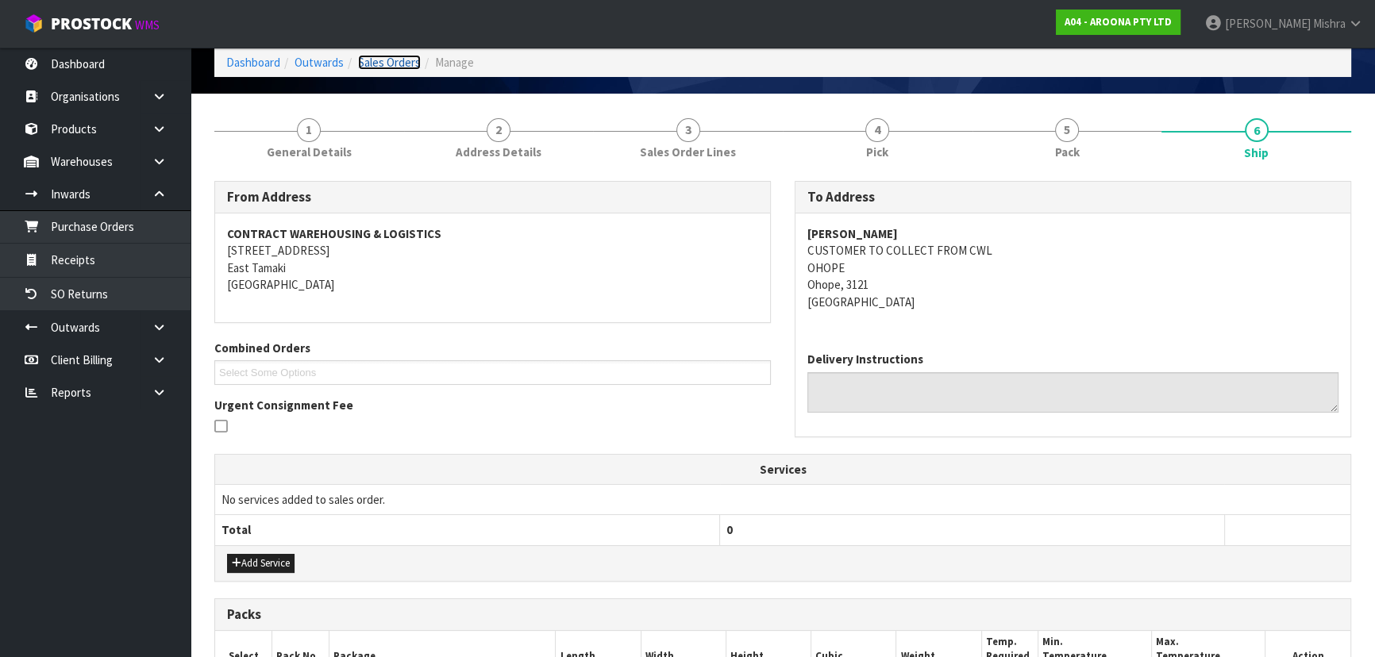
click at [401, 64] on link "Sales Orders" at bounding box center [389, 62] width 63 height 15
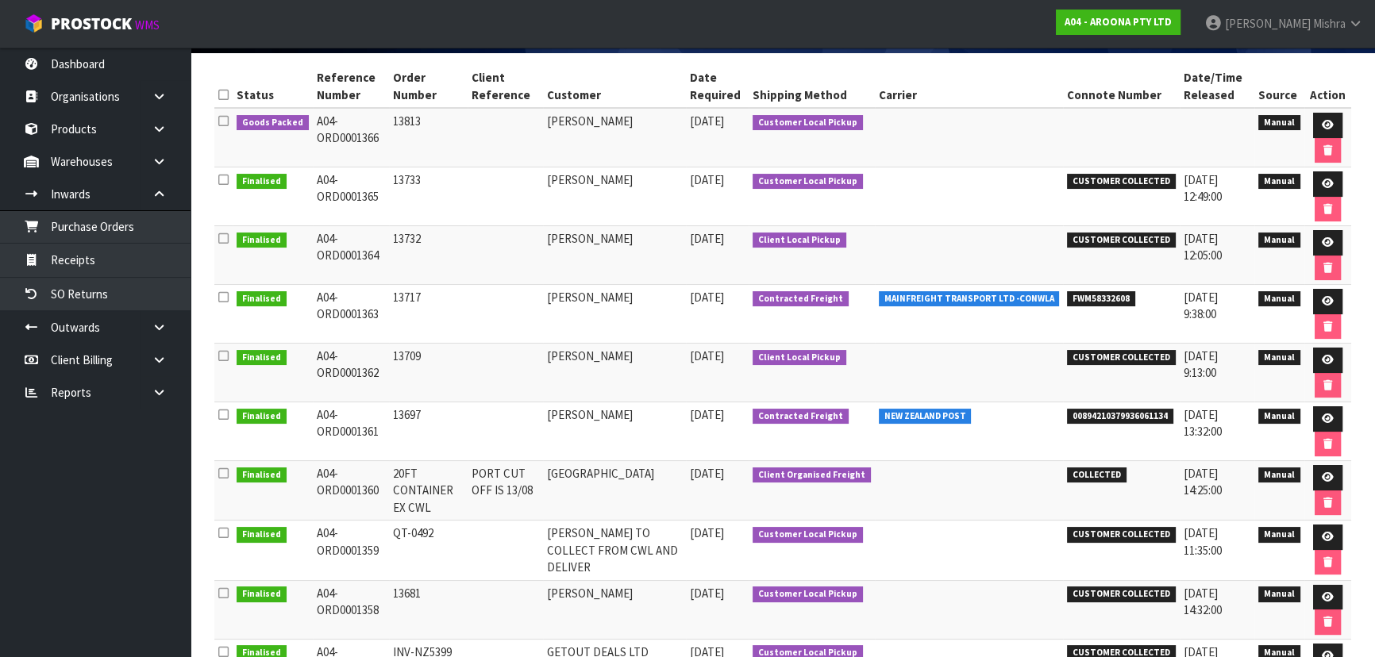
scroll to position [41, 0]
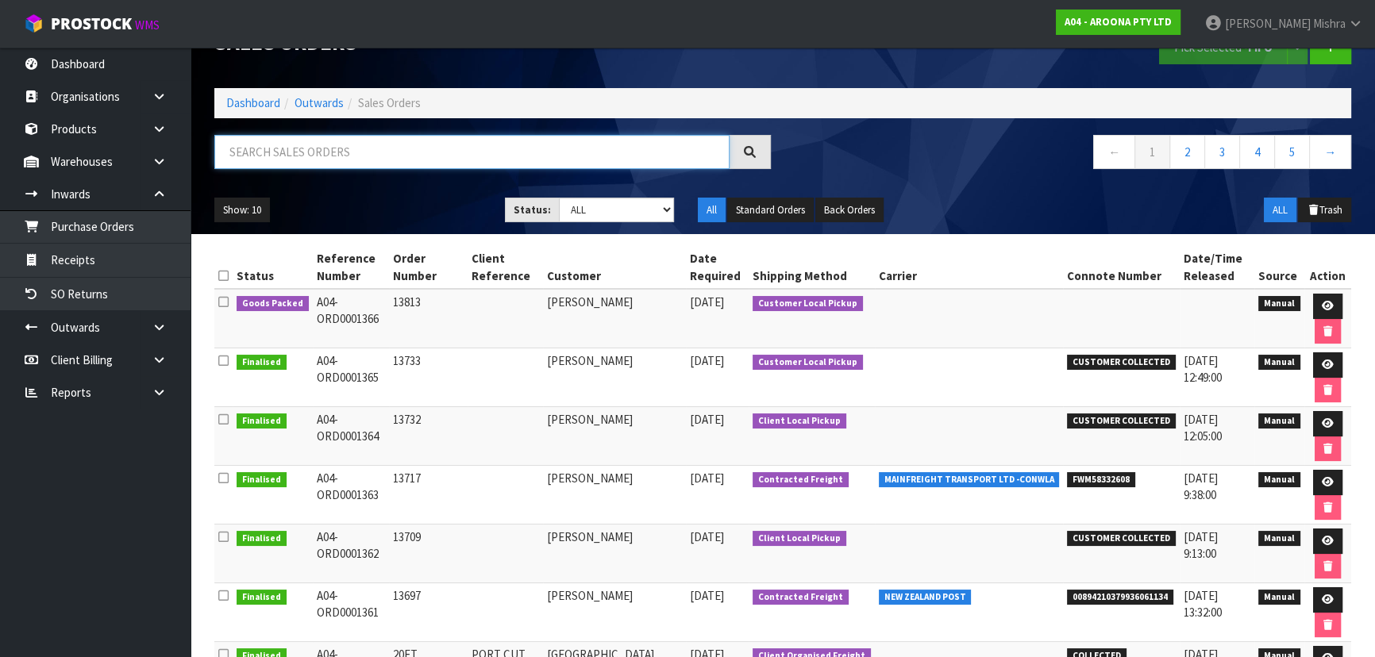
click at [264, 146] on input "text" at bounding box center [471, 152] width 515 height 34
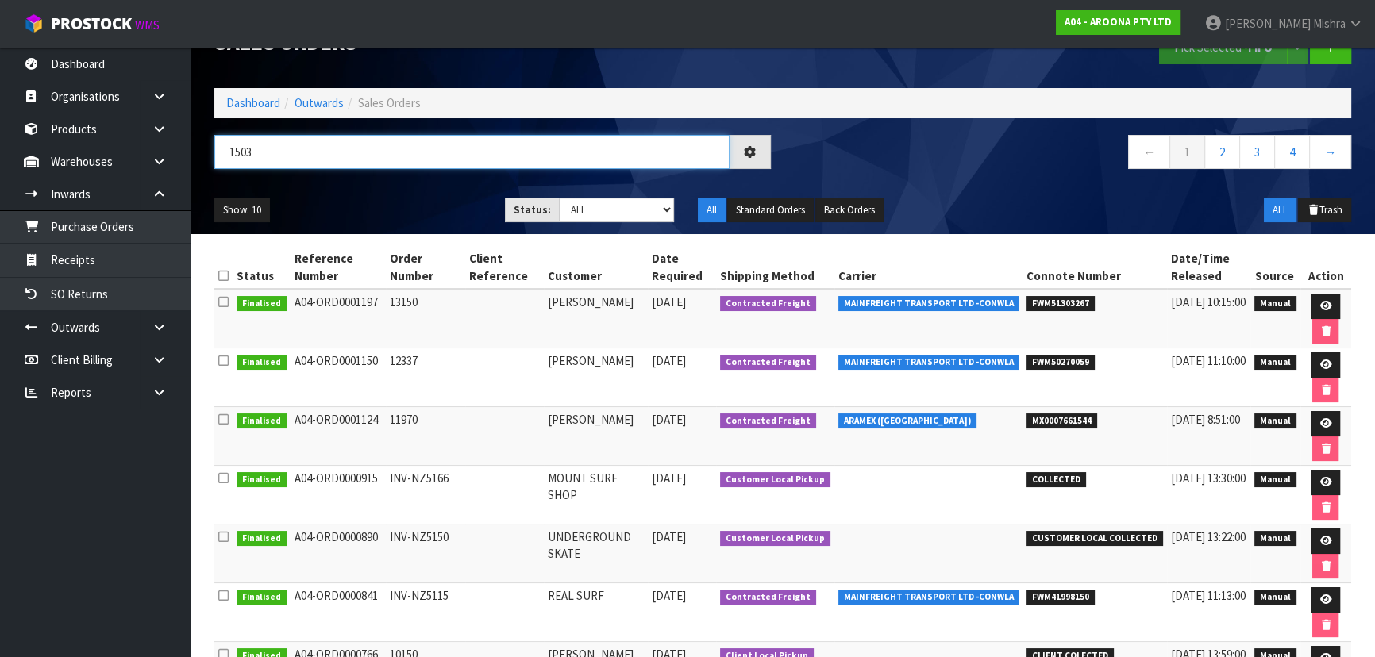
scroll to position [0, 0]
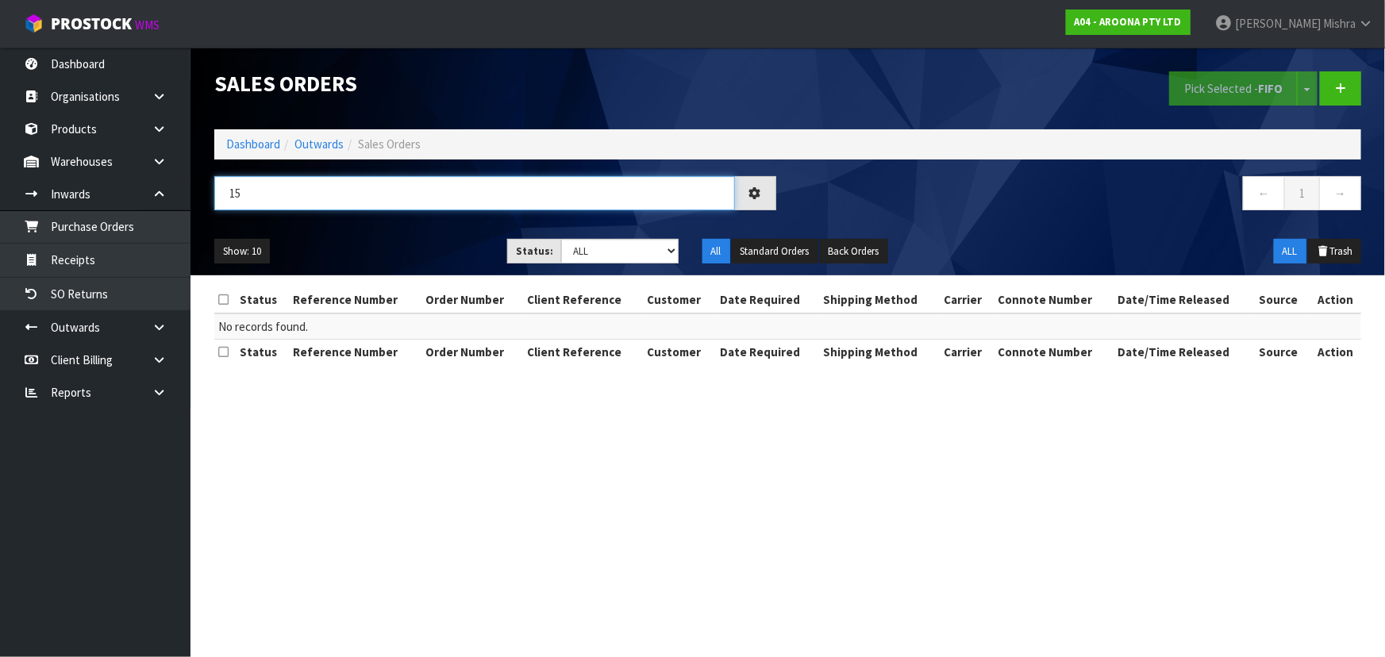
type input "1"
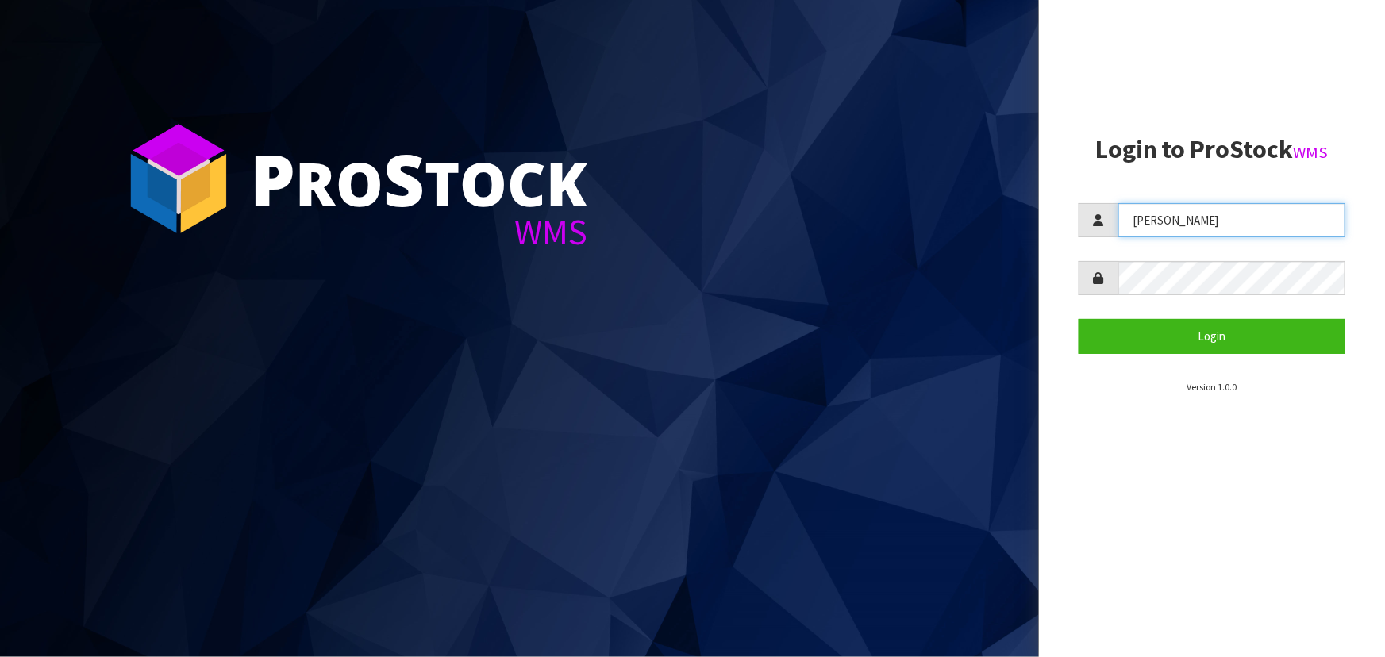
drag, startPoint x: 1213, startPoint y: 226, endPoint x: 1098, endPoint y: 221, distance: 115.2
click at [1098, 221] on div "Lalisha" at bounding box center [1212, 220] width 267 height 34
type input "POLLY"
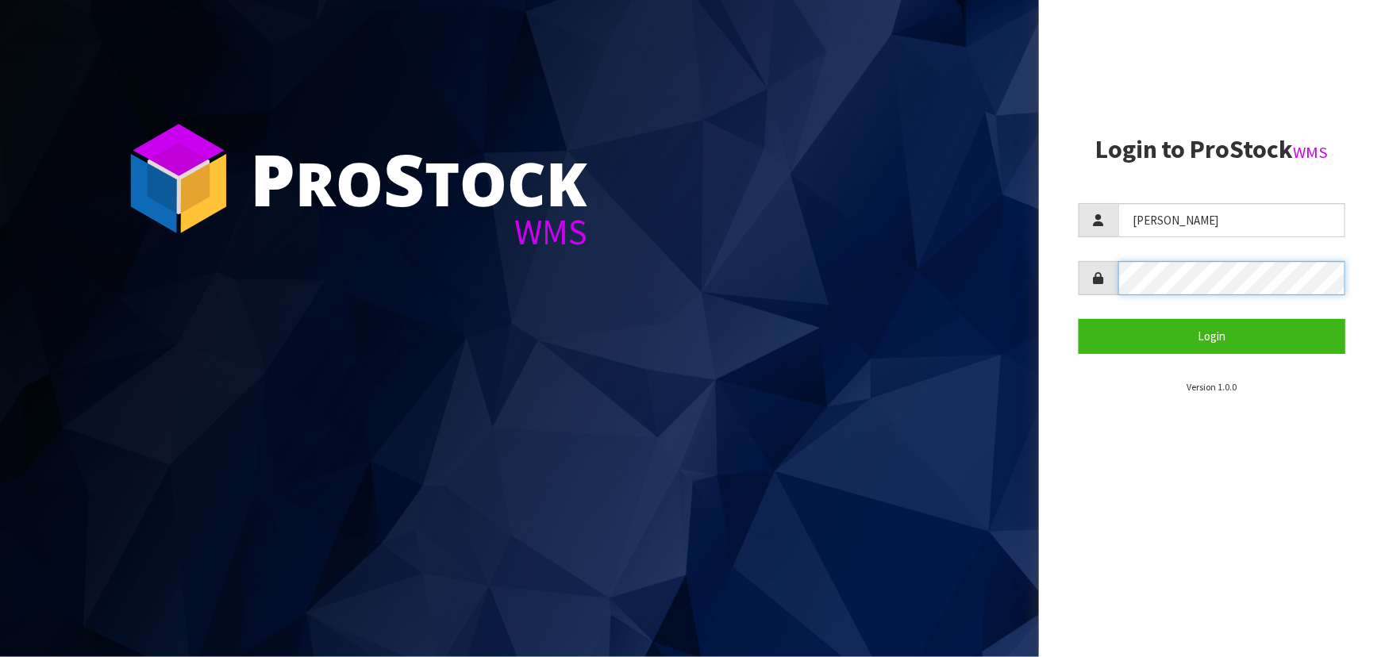
click at [1064, 292] on aside "Login to ProStock WMS POLLY Login Version 1.0.0" at bounding box center [1212, 328] width 346 height 657
click at [1079, 319] on button "Login" at bounding box center [1212, 336] width 267 height 34
